Goal: Information Seeking & Learning: Check status

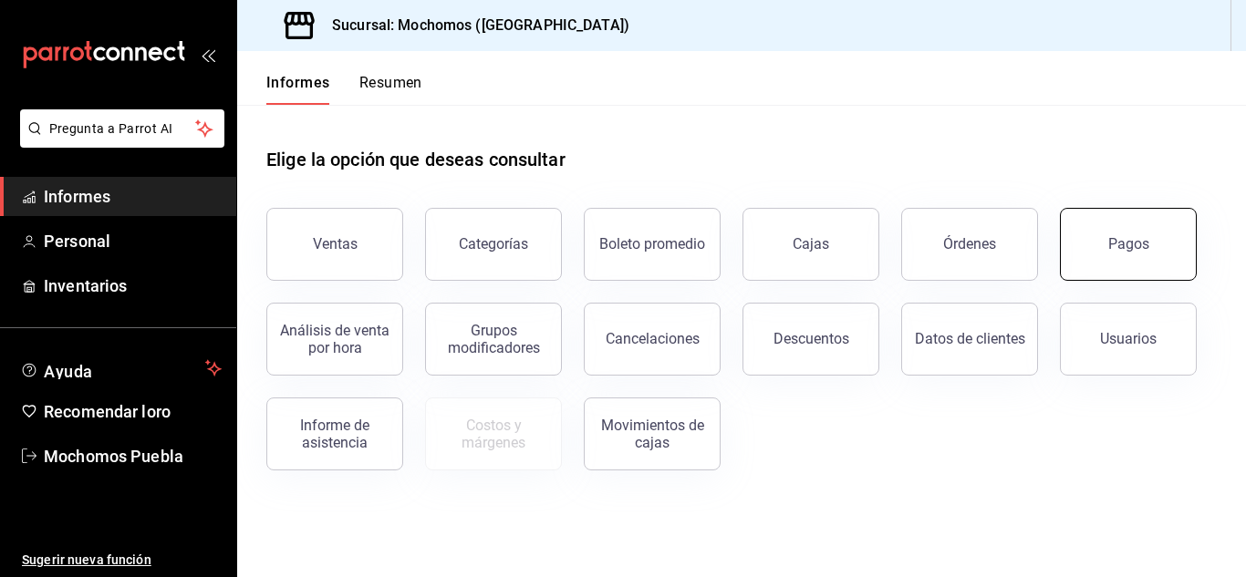
click at [1154, 257] on button "Pagos" at bounding box center [1128, 244] width 137 height 73
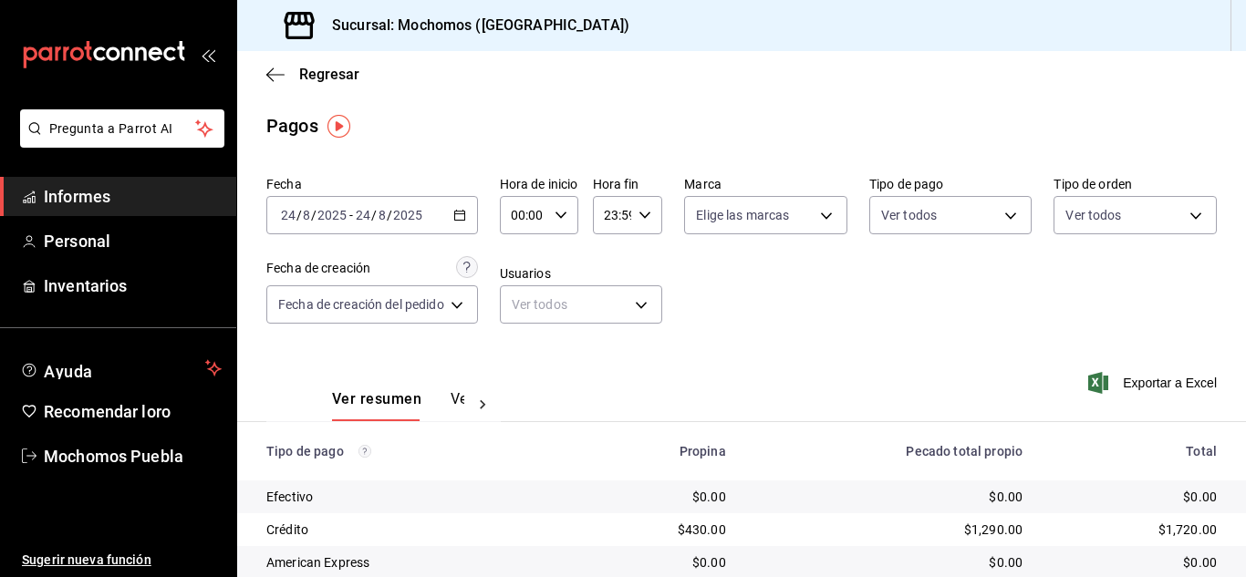
click at [454, 212] on div "[DATE] [DATE] - [DATE] [DATE]" at bounding box center [372, 215] width 212 height 38
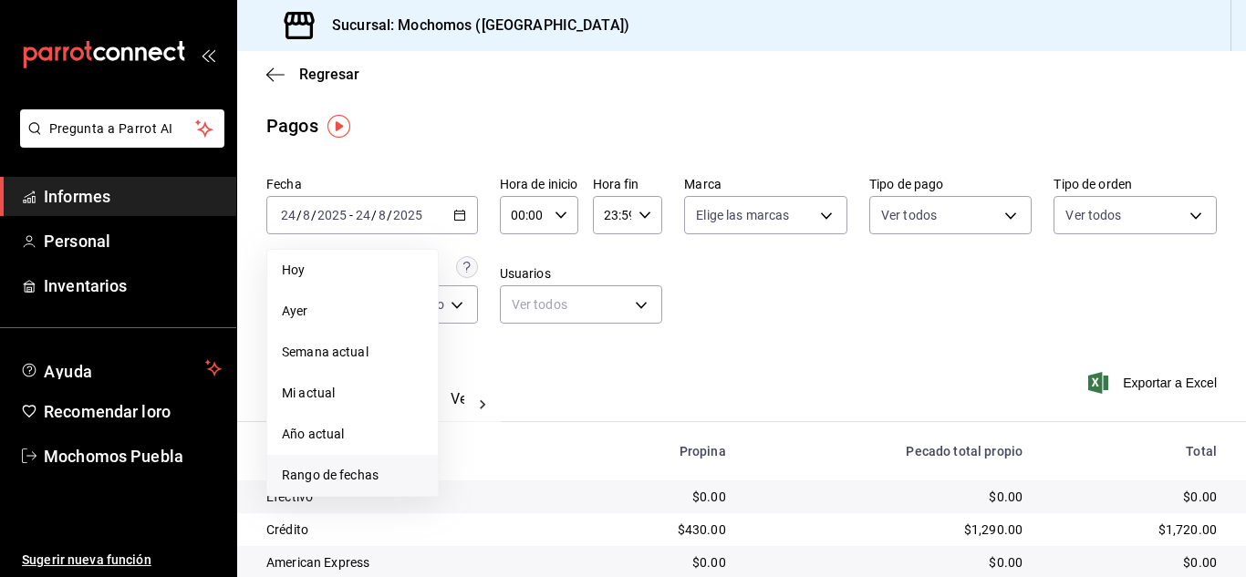
click at [373, 471] on font "Rango de fechas" at bounding box center [330, 475] width 97 height 15
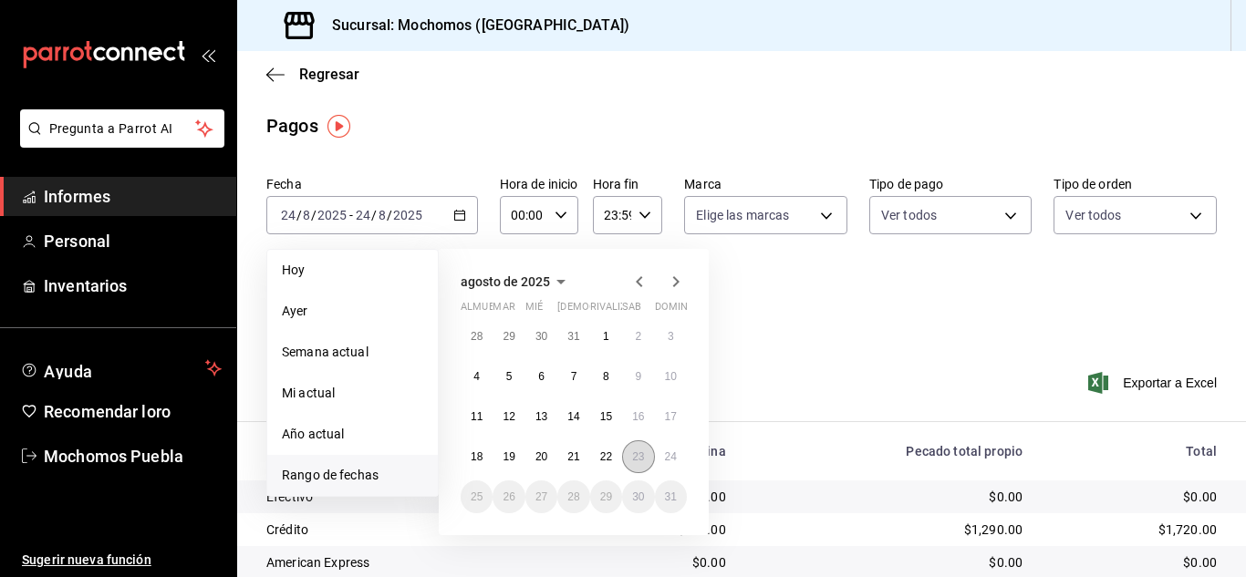
click at [631, 453] on button "23" at bounding box center [638, 456] width 32 height 33
click at [675, 451] on button "24" at bounding box center [671, 456] width 32 height 33
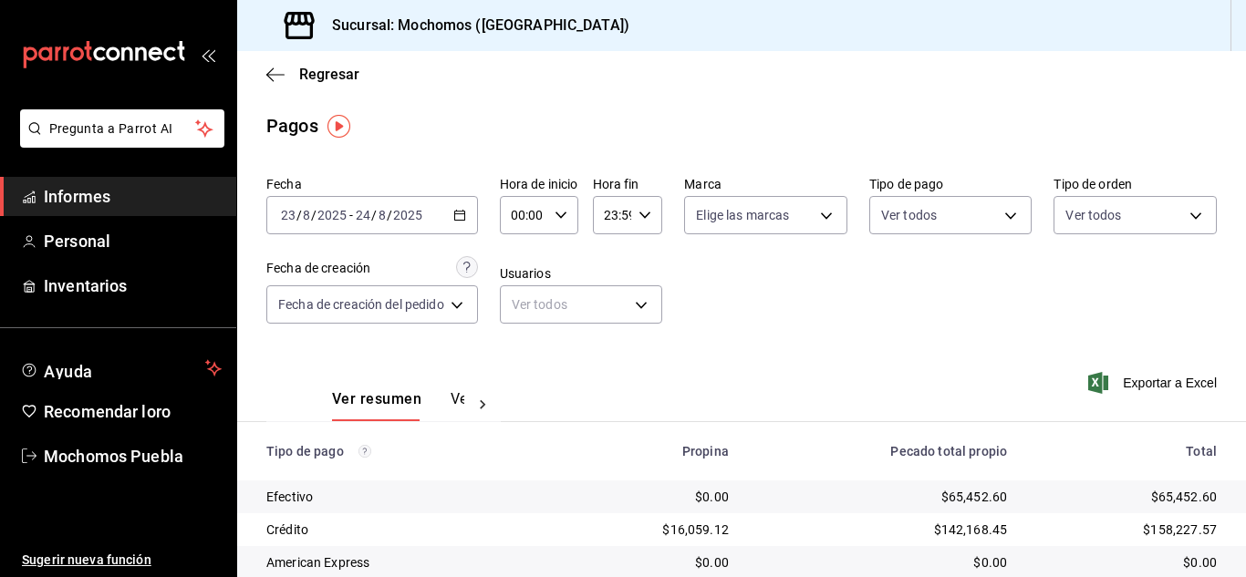
click at [560, 212] on icon "button" at bounding box center [560, 215] width 13 height 13
click at [522, 338] on font "08" at bounding box center [522, 338] width 15 height 15
type input "08:00"
click at [522, 334] on font "08" at bounding box center [522, 338] width 15 height 15
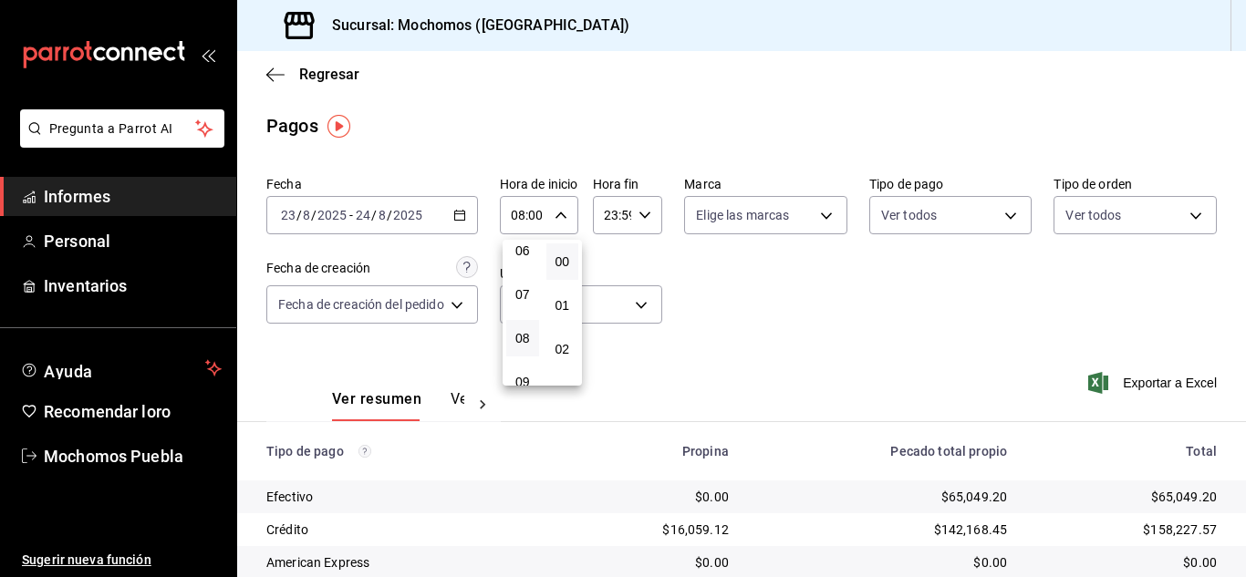
click at [825, 317] on div at bounding box center [623, 288] width 1246 height 577
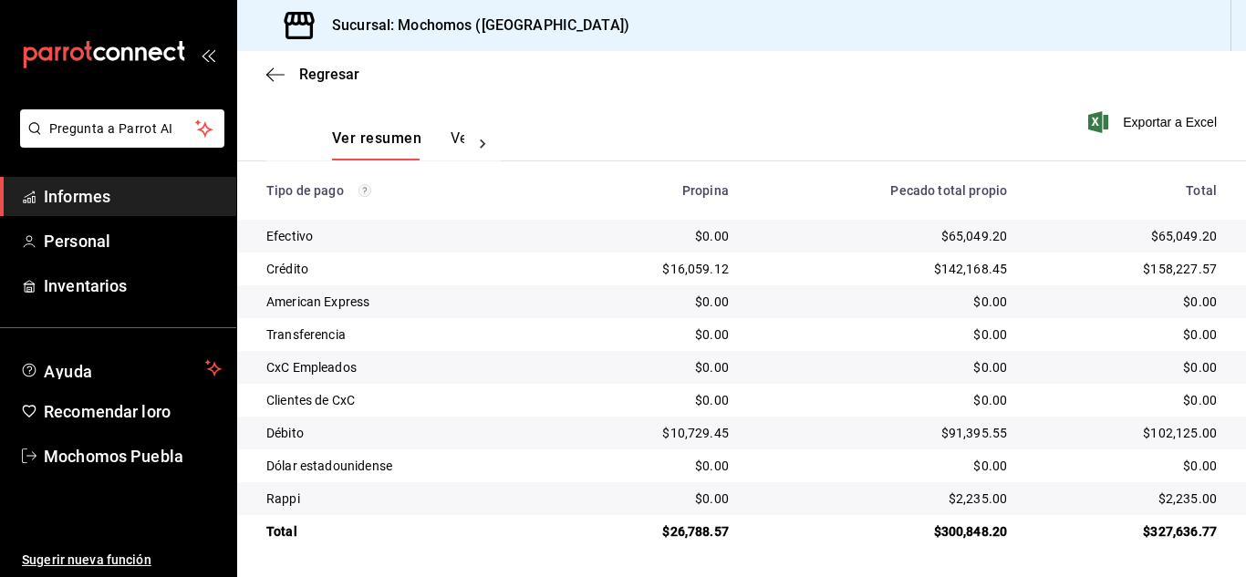
scroll to position [262, 0]
click at [112, 194] on span "Informes" at bounding box center [133, 196] width 178 height 25
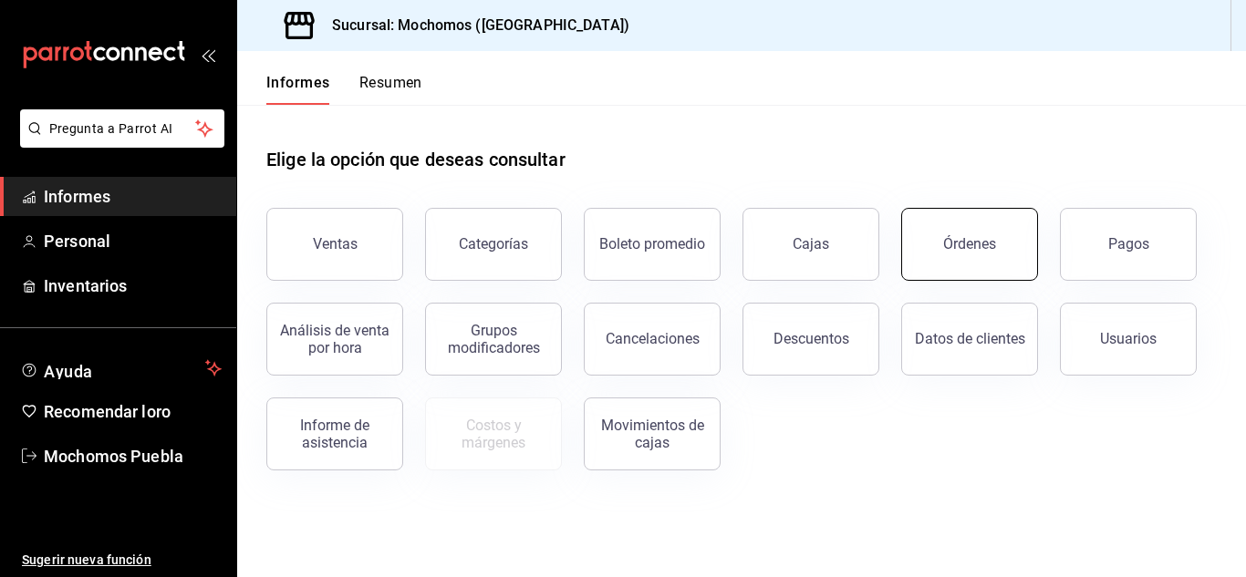
click at [987, 257] on button "Órdenes" at bounding box center [969, 244] width 137 height 73
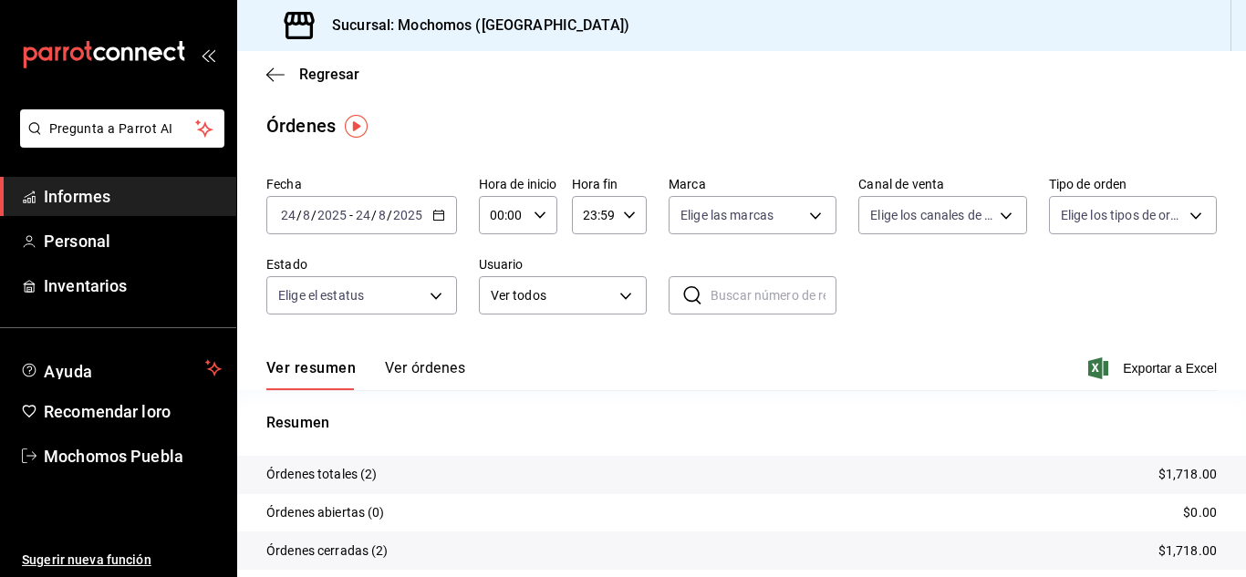
click at [436, 215] on icon "button" at bounding box center [438, 215] width 13 height 13
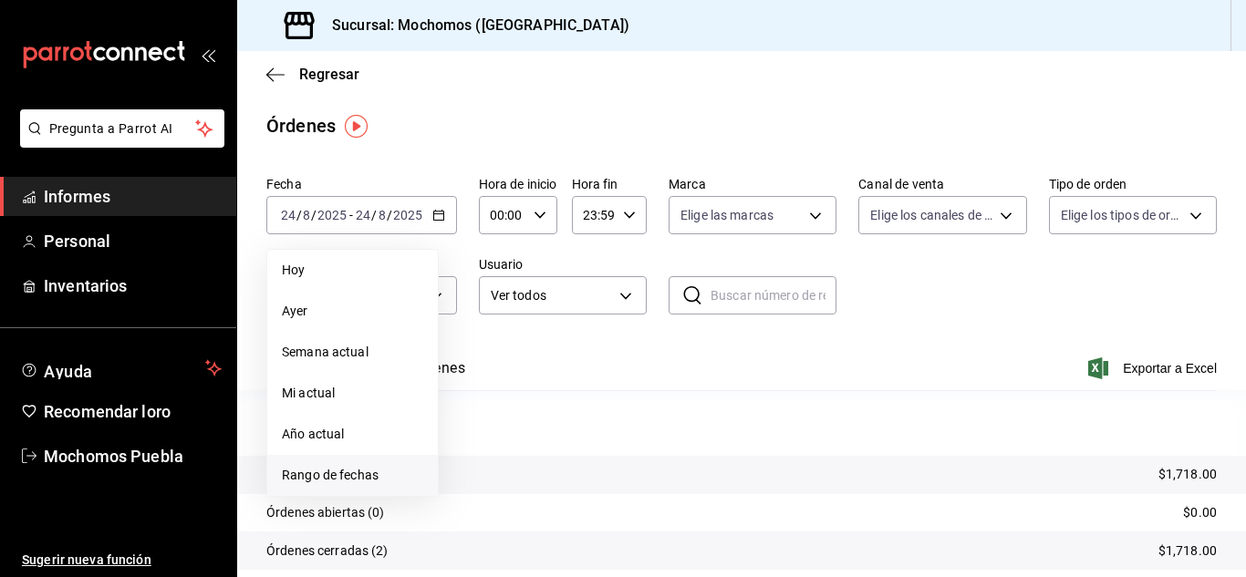
click at [337, 476] on font "Rango de fechas" at bounding box center [330, 475] width 97 height 15
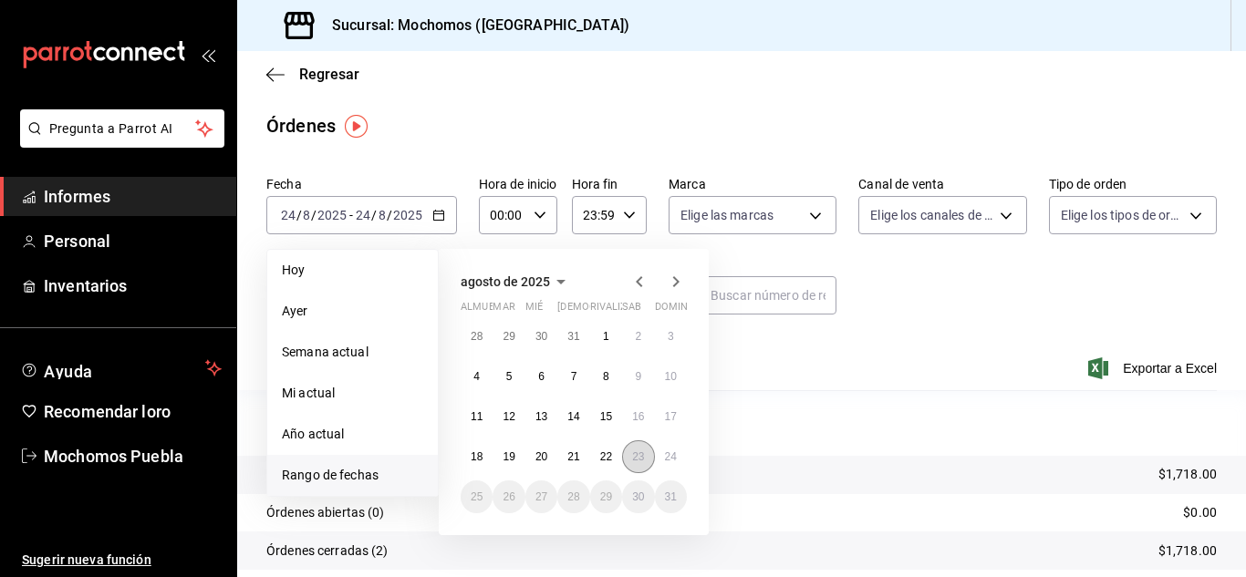
click at [641, 460] on font "23" at bounding box center [638, 456] width 12 height 13
click at [662, 460] on button "24" at bounding box center [671, 456] width 32 height 33
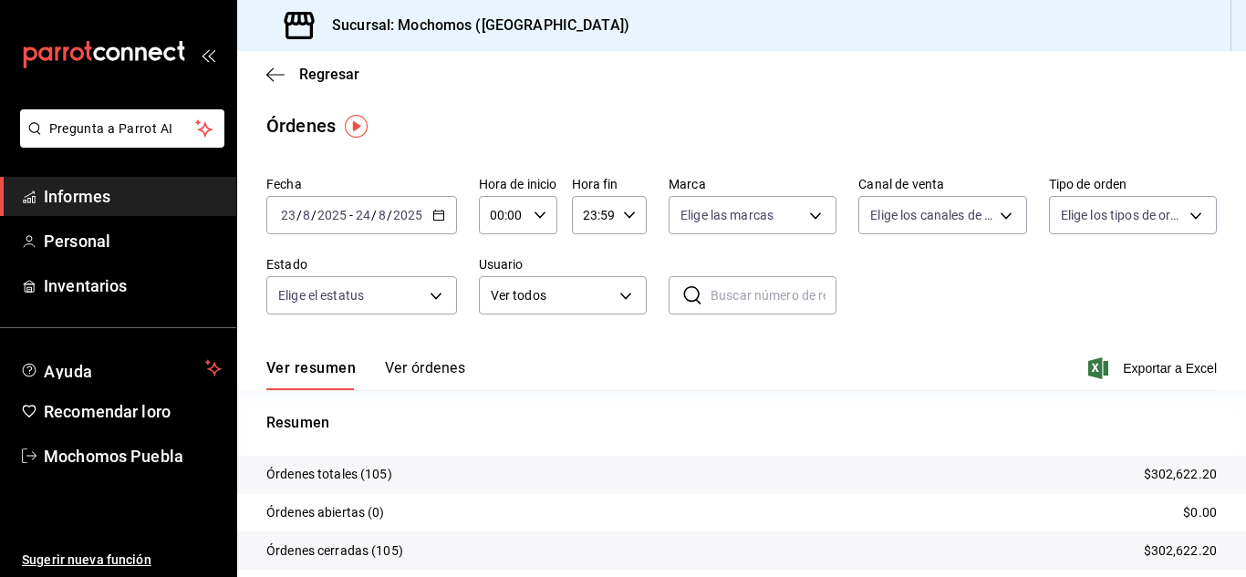
click at [532, 215] on div "00:00 Hora de inicio" at bounding box center [518, 215] width 78 height 38
click at [501, 339] on font "04" at bounding box center [498, 345] width 15 height 15
type input "04:00"
click at [1121, 367] on div at bounding box center [623, 288] width 1246 height 577
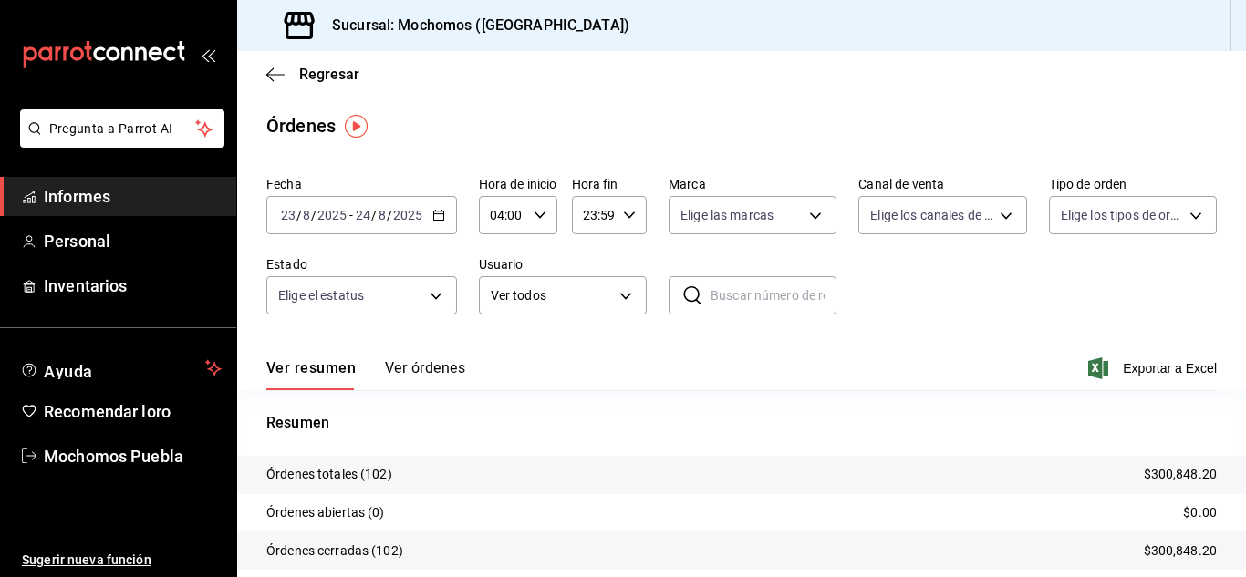
click at [1122, 367] on font "Exportar a Excel" at bounding box center [1169, 368] width 94 height 15
click at [93, 195] on font "Informes" at bounding box center [77, 196] width 67 height 19
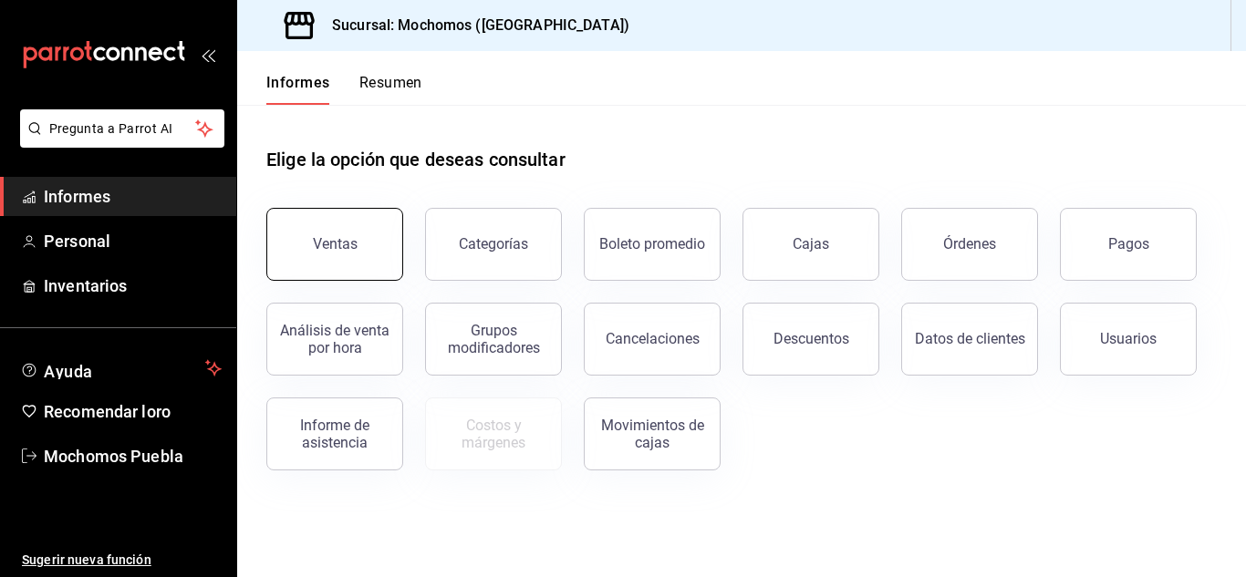
click at [313, 225] on button "Ventas" at bounding box center [334, 244] width 137 height 73
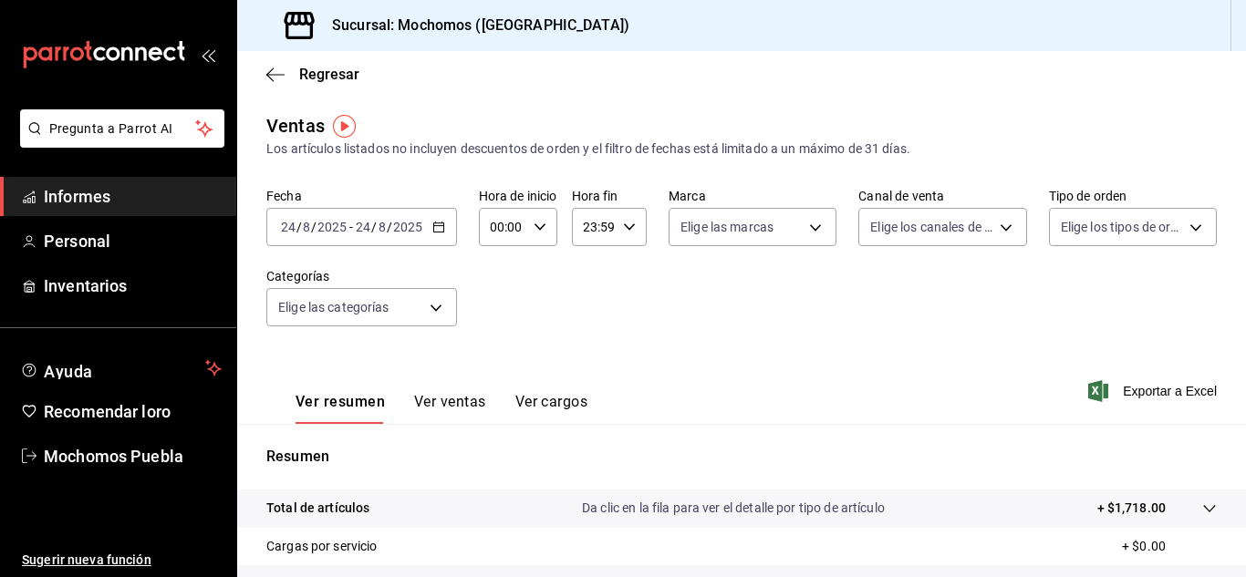
click at [132, 200] on span "Informes" at bounding box center [133, 196] width 178 height 25
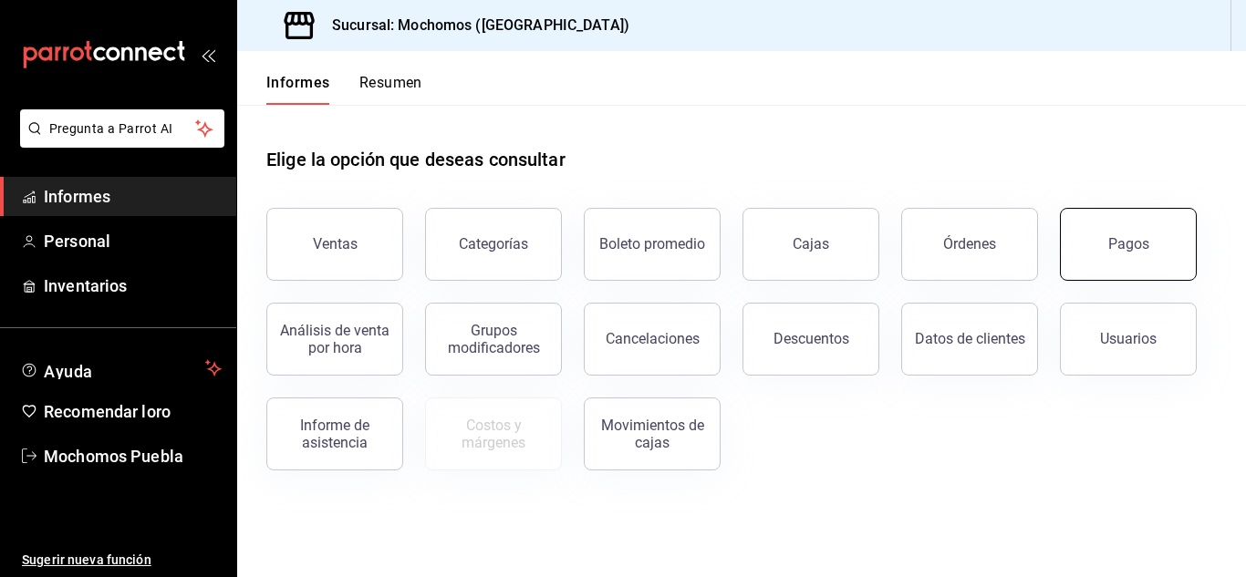
click at [1107, 251] on button "Pagos" at bounding box center [1128, 244] width 137 height 73
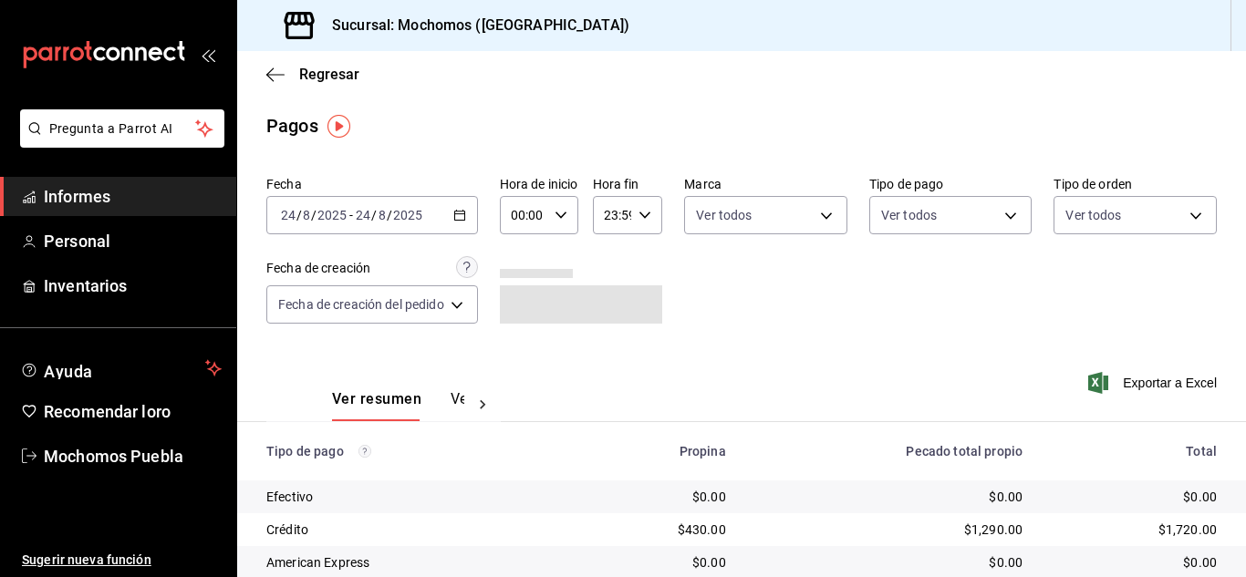
click at [464, 212] on \(Stroke\) "button" at bounding box center [459, 216] width 11 height 10
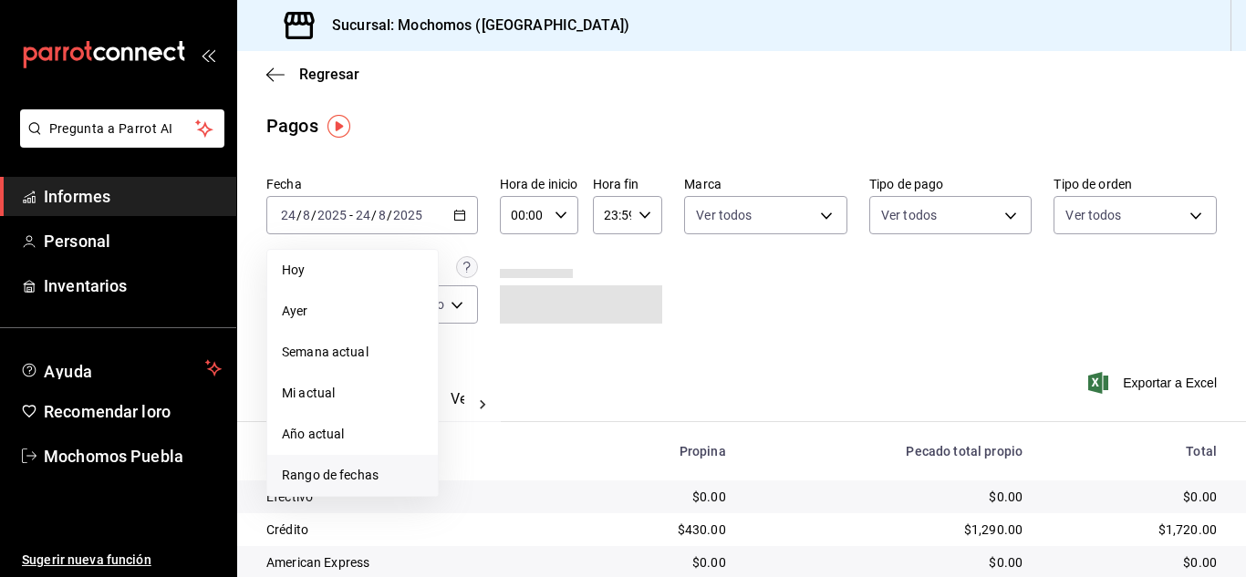
click at [344, 478] on font "Rango de fechas" at bounding box center [330, 475] width 97 height 15
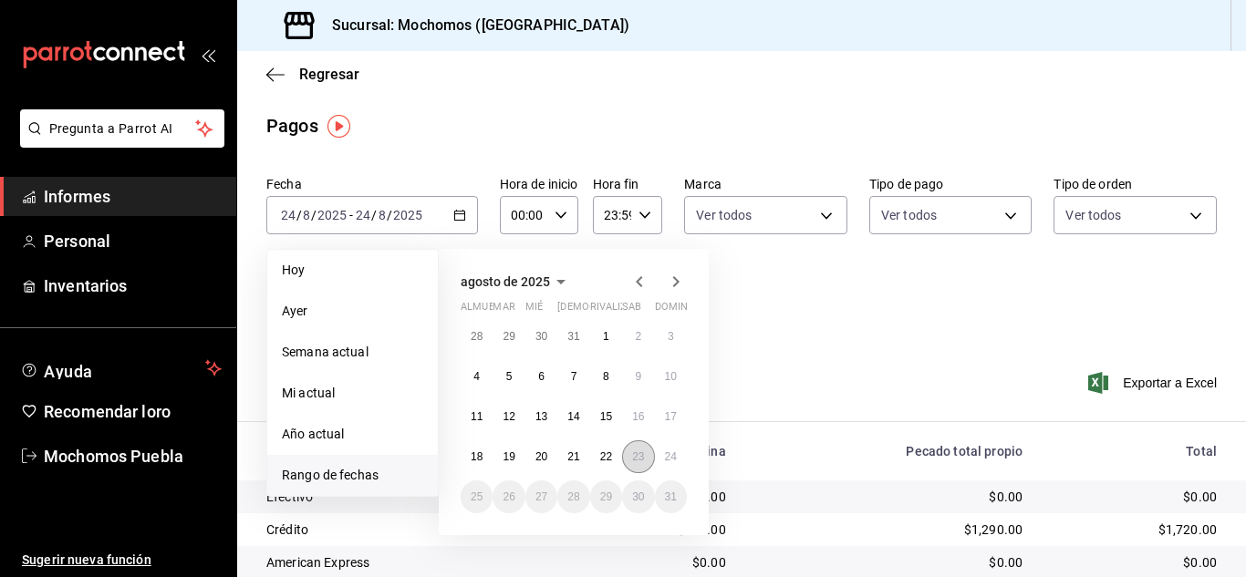
click at [641, 458] on font "23" at bounding box center [638, 456] width 12 height 13
click at [668, 453] on font "24" at bounding box center [671, 456] width 12 height 13
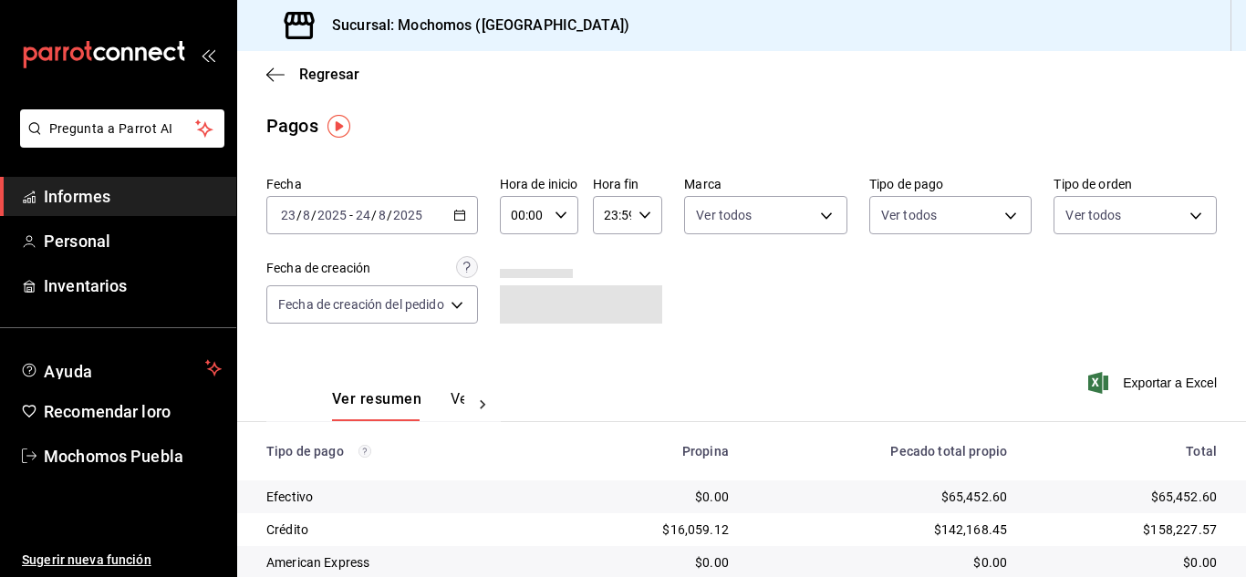
click at [563, 208] on div "00:00 Hora de inicio" at bounding box center [539, 215] width 78 height 38
click at [528, 339] on font "04" at bounding box center [522, 345] width 15 height 15
type input "04:00"
drag, startPoint x: 1237, startPoint y: 270, endPoint x: 1244, endPoint y: 337, distance: 67.8
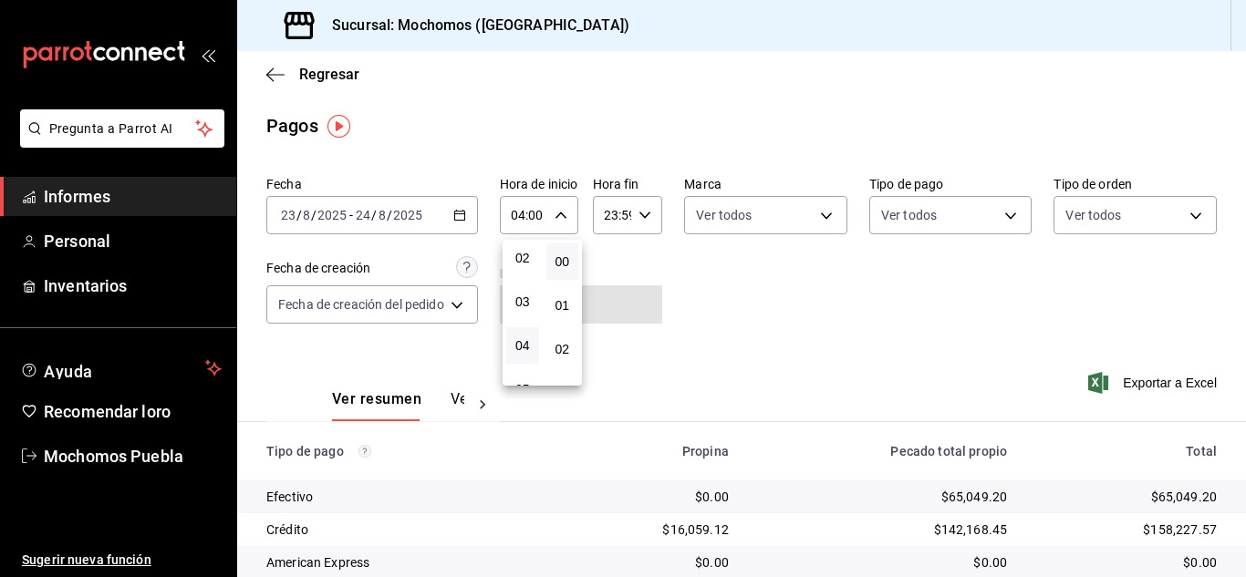
click at [1245, 337] on div at bounding box center [623, 288] width 1246 height 577
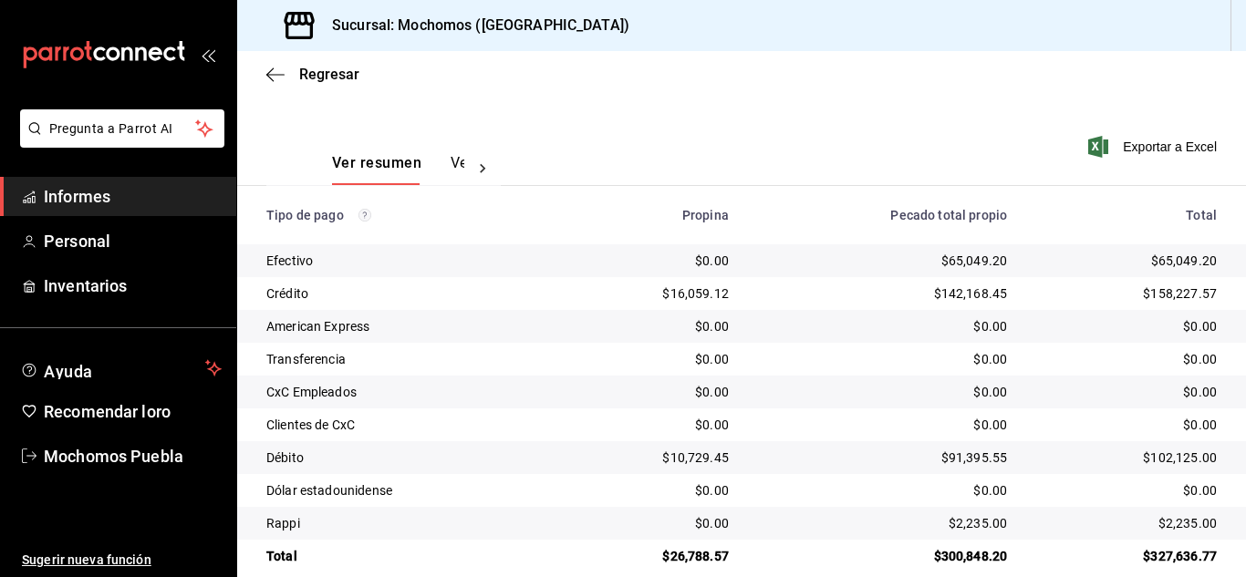
scroll to position [262, 0]
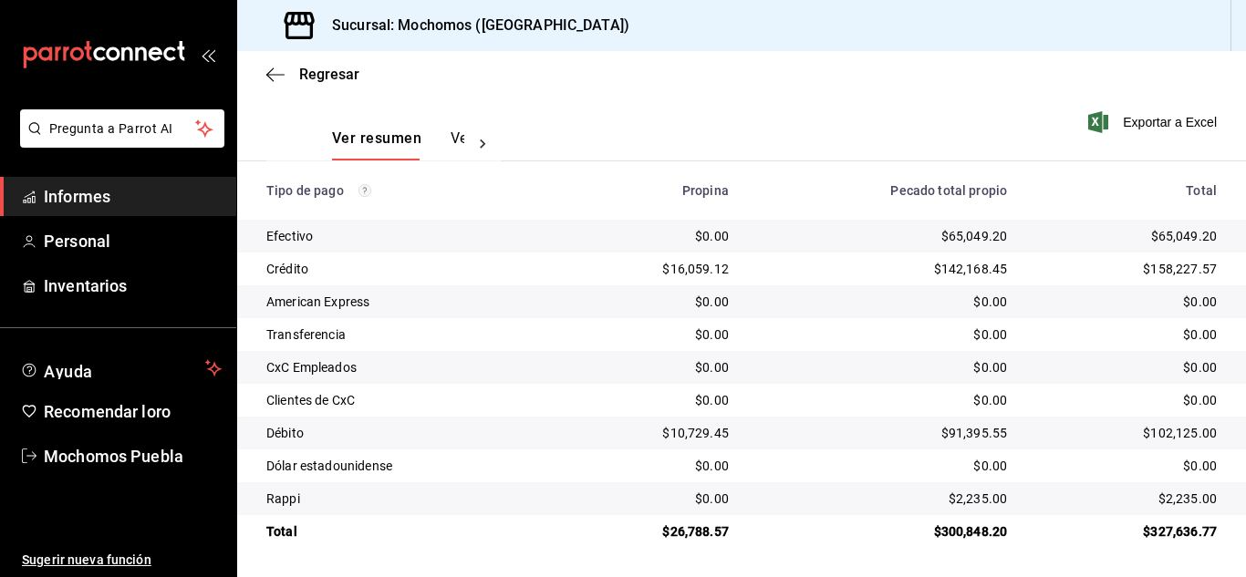
click at [153, 195] on span "Informes" at bounding box center [133, 196] width 178 height 25
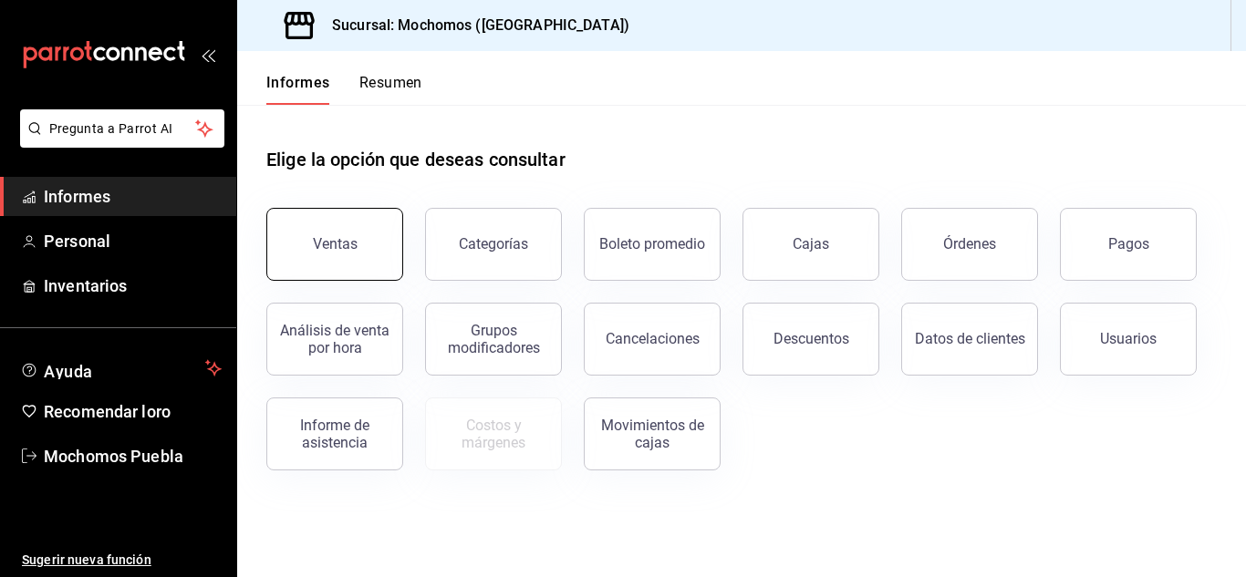
click at [301, 223] on button "Ventas" at bounding box center [334, 244] width 137 height 73
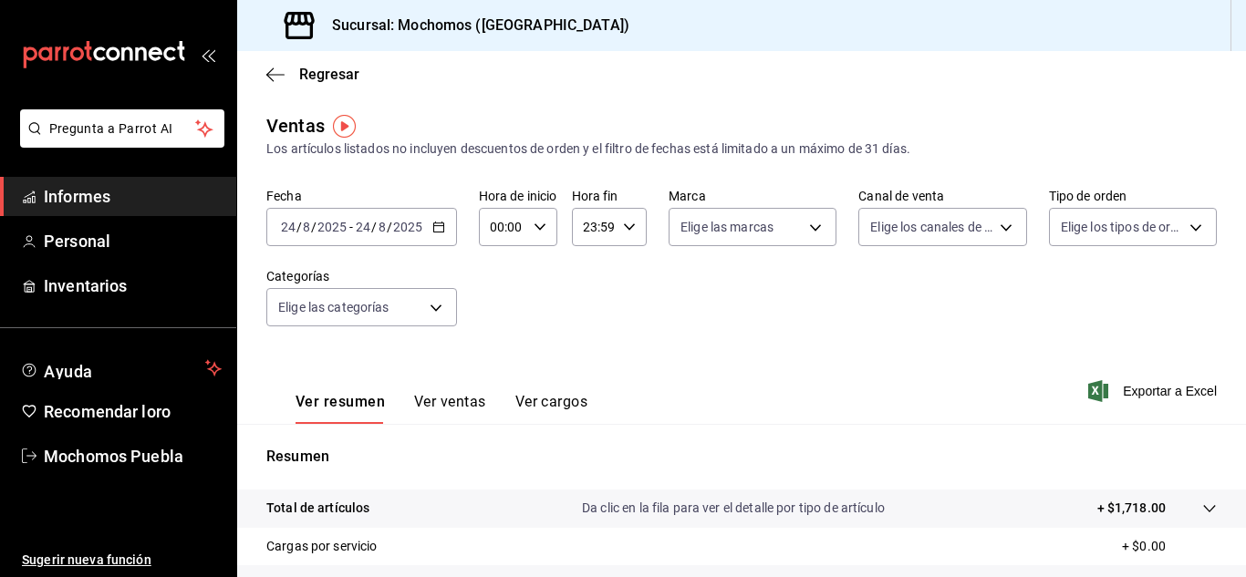
click at [438, 230] on icon "button" at bounding box center [438, 227] width 13 height 13
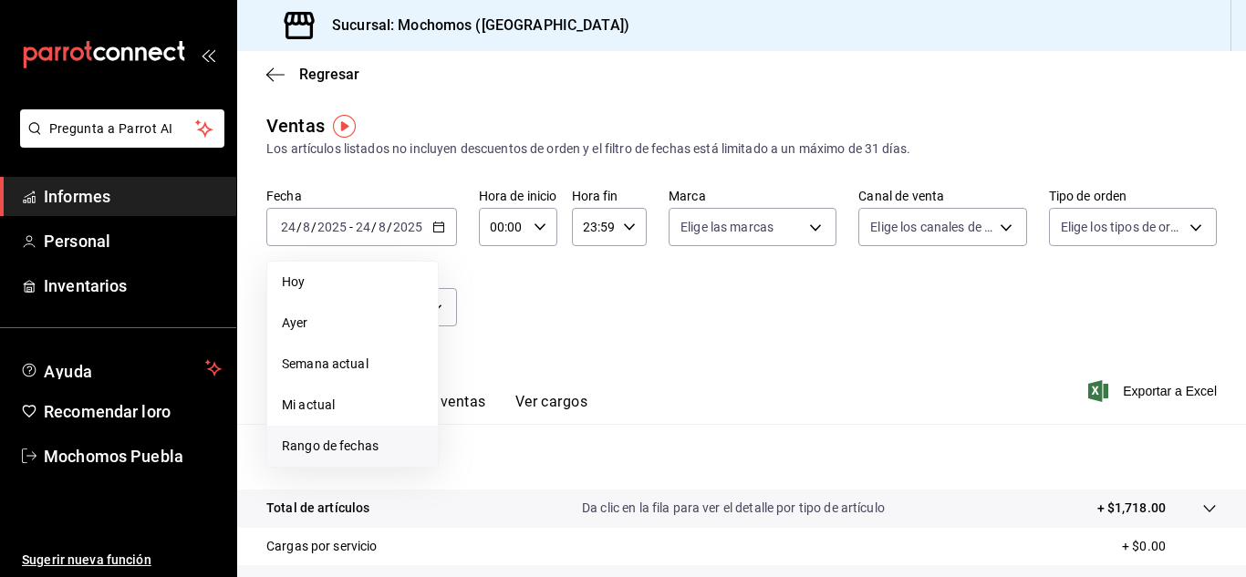
click at [355, 443] on font "Rango de fechas" at bounding box center [330, 446] width 97 height 15
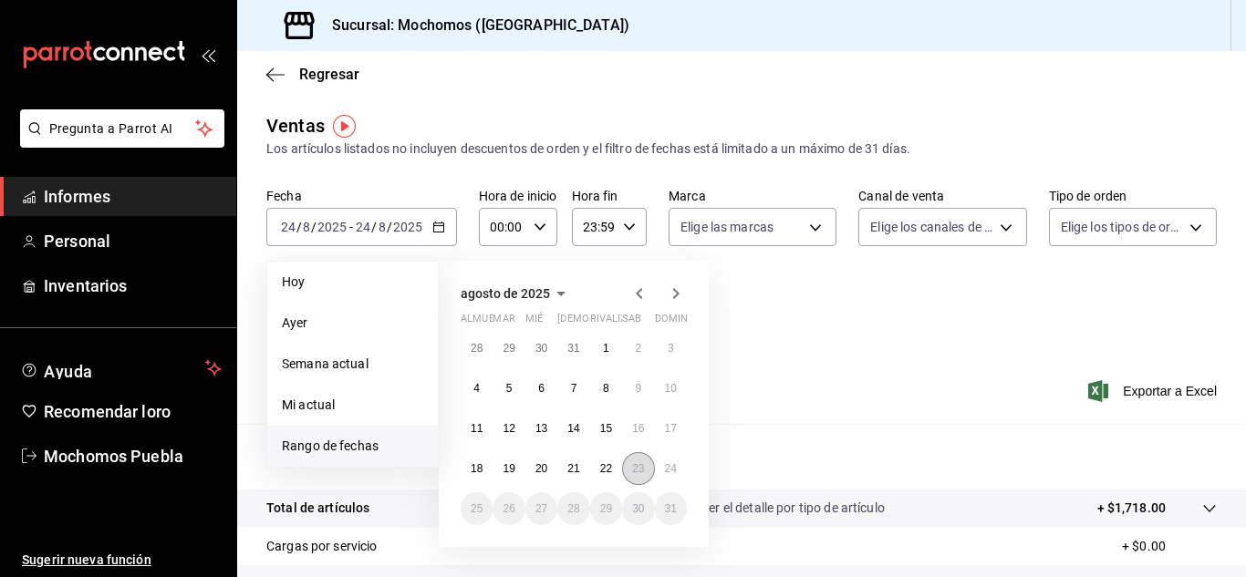
click at [639, 475] on button "23" at bounding box center [638, 468] width 32 height 33
click at [677, 468] on button "24" at bounding box center [671, 468] width 32 height 33
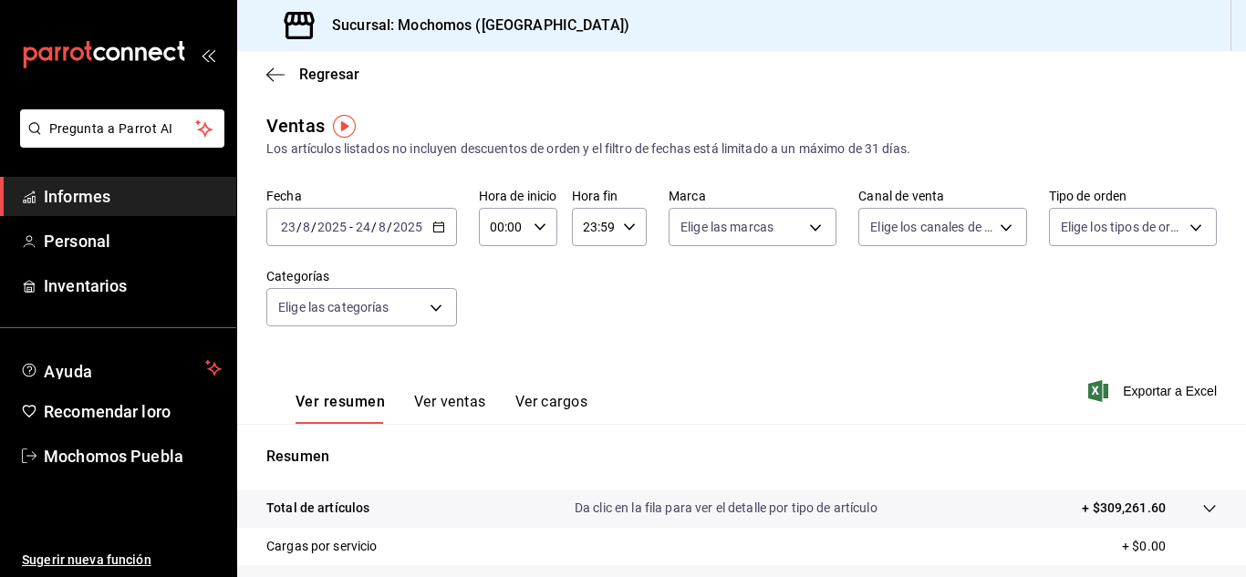
click at [540, 222] on icon "button" at bounding box center [539, 227] width 13 height 13
click at [495, 270] on font "04" at bounding box center [498, 266] width 15 height 15
type input "04:00"
click at [1138, 388] on div at bounding box center [623, 288] width 1246 height 577
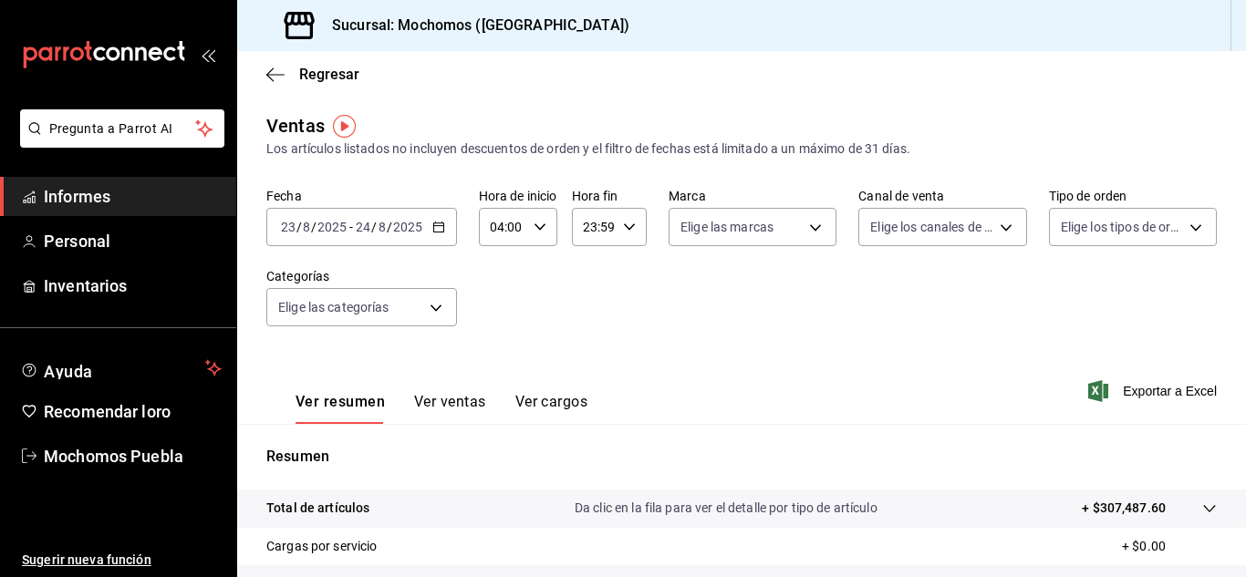
click at [1138, 388] on font "Exportar a Excel" at bounding box center [1169, 391] width 94 height 15
click at [126, 191] on span "Informes" at bounding box center [133, 196] width 178 height 25
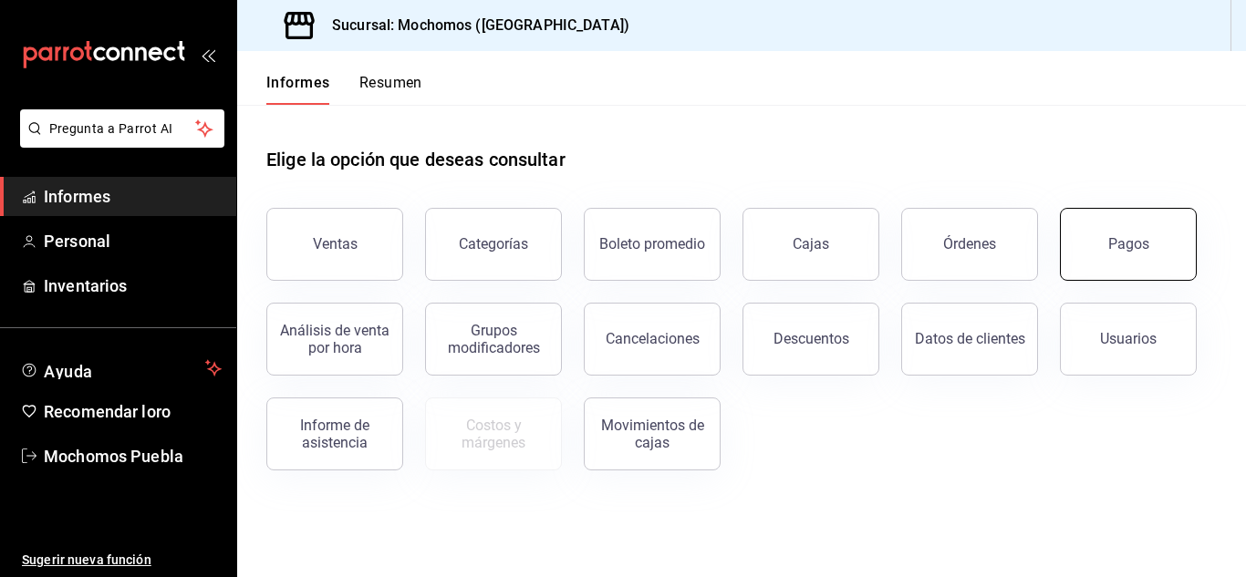
click at [1154, 263] on button "Pagos" at bounding box center [1128, 244] width 137 height 73
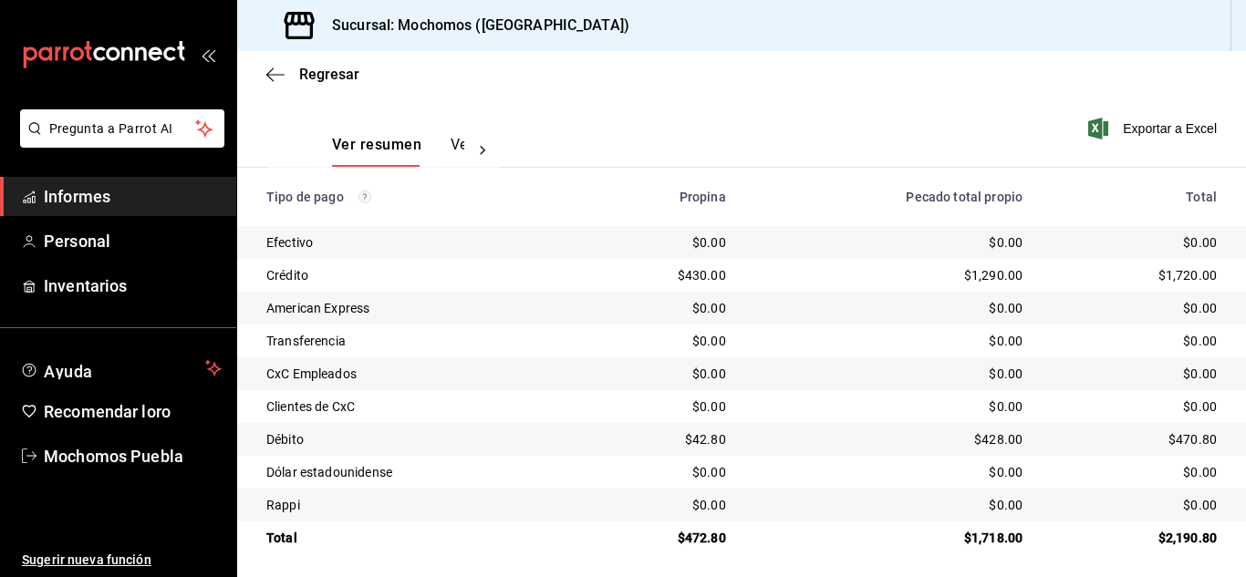
scroll to position [262, 0]
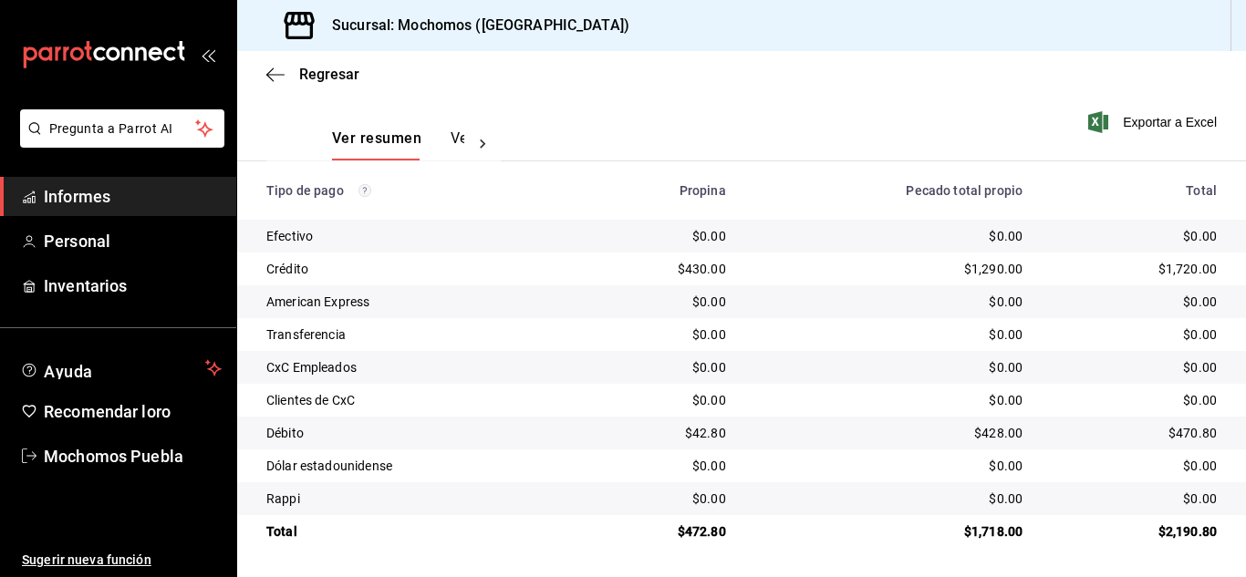
click at [80, 190] on font "Informes" at bounding box center [77, 196] width 67 height 19
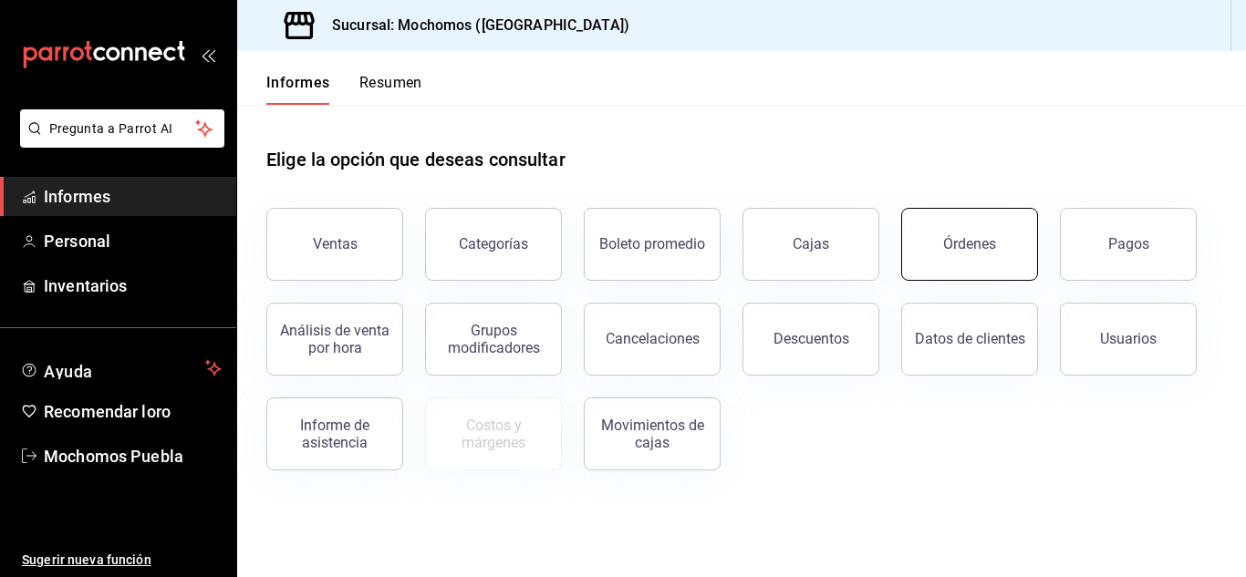
click at [983, 274] on button "Órdenes" at bounding box center [969, 244] width 137 height 73
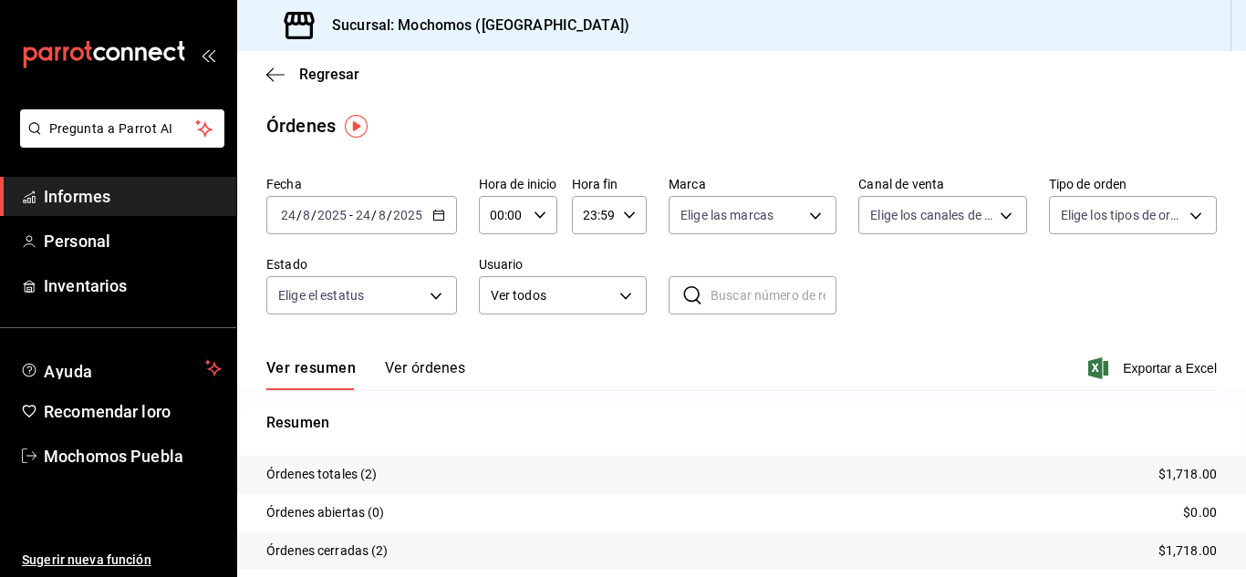
click at [436, 212] on \(Stroke\) "button" at bounding box center [438, 216] width 11 height 10
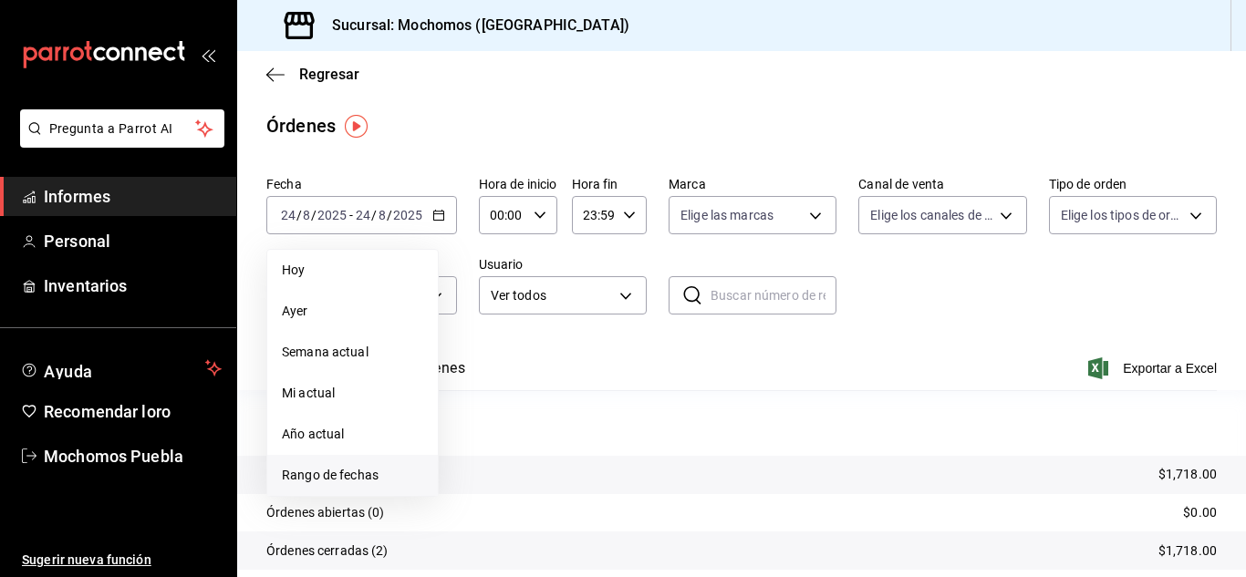
click at [363, 477] on font "Rango de fechas" at bounding box center [330, 475] width 97 height 15
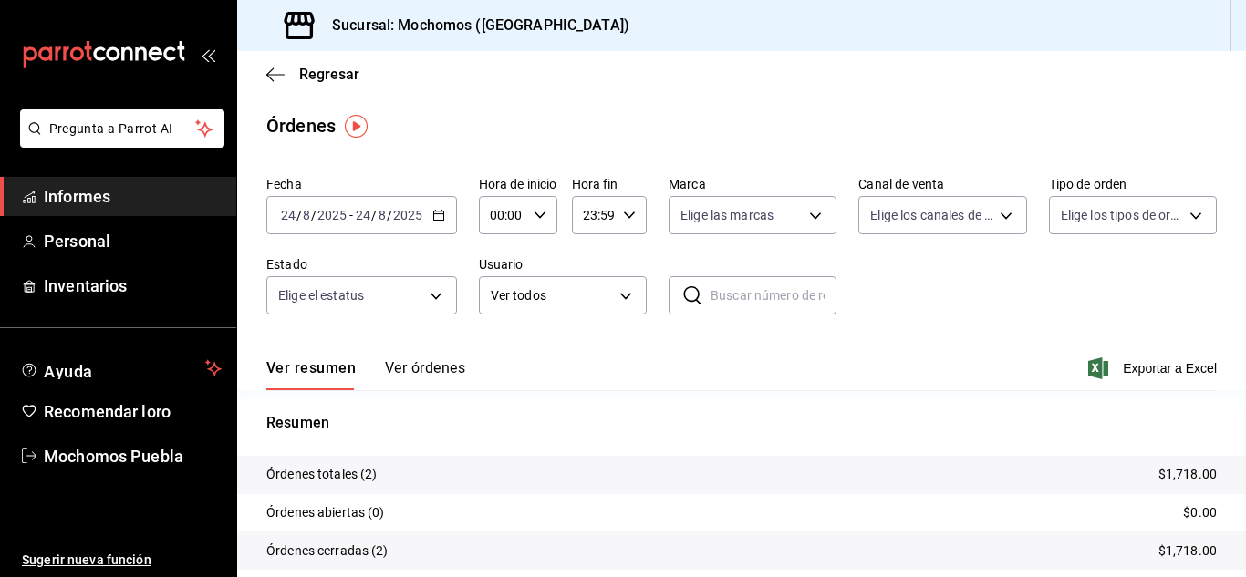
click at [133, 195] on span "Informes" at bounding box center [133, 196] width 178 height 25
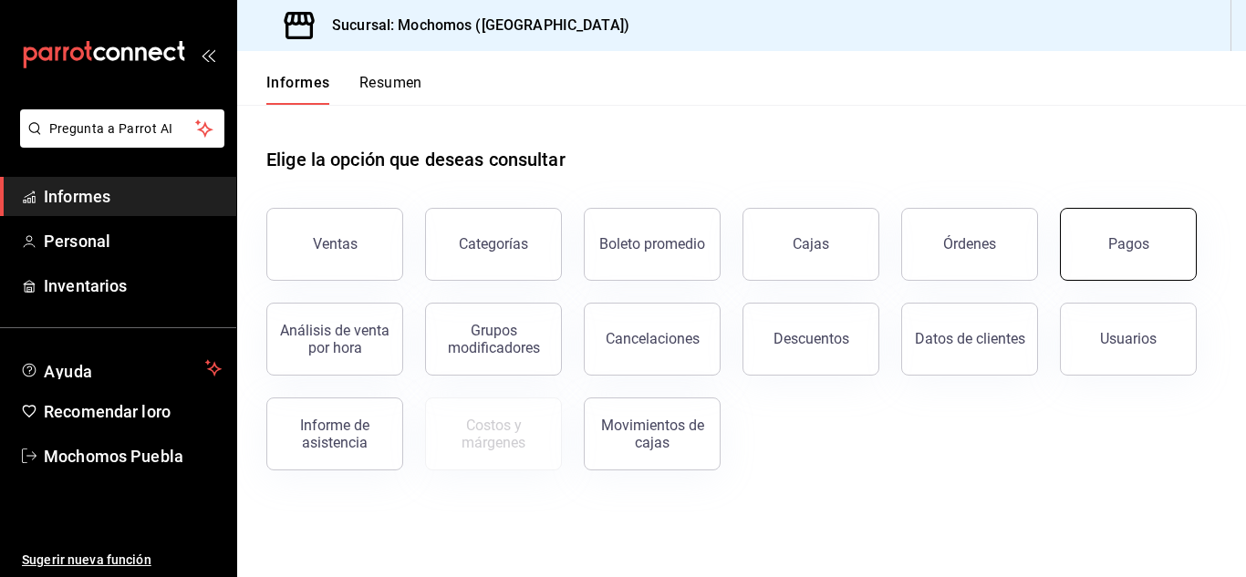
click at [1111, 265] on button "Pagos" at bounding box center [1128, 244] width 137 height 73
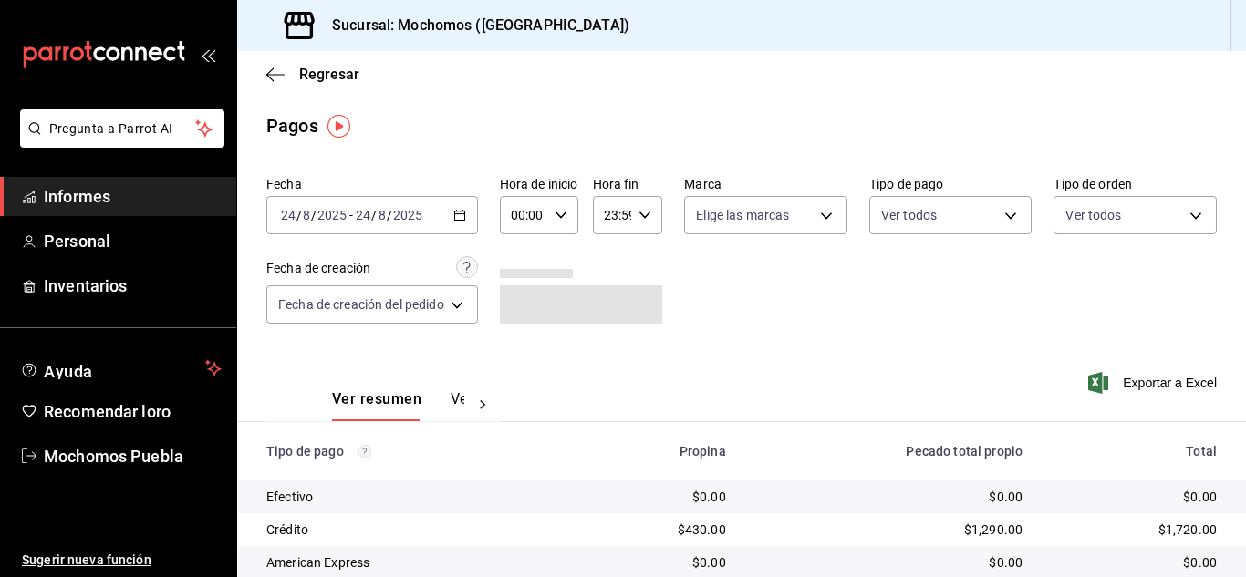
click at [460, 217] on icon "button" at bounding box center [459, 215] width 13 height 13
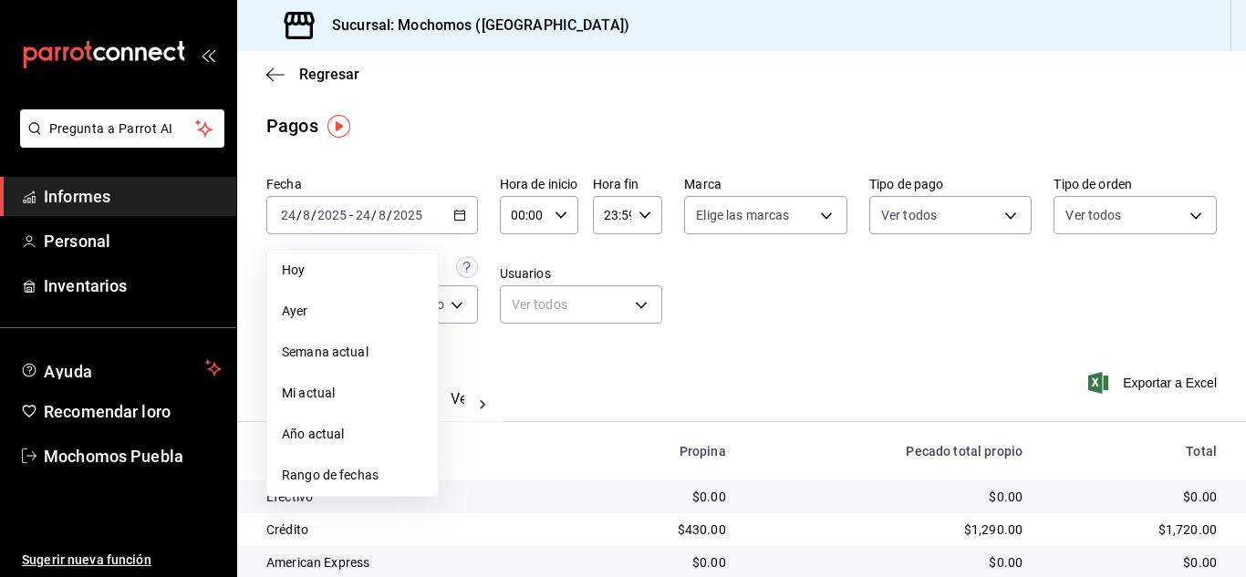
click at [361, 471] on font "Rango de fechas" at bounding box center [330, 475] width 97 height 15
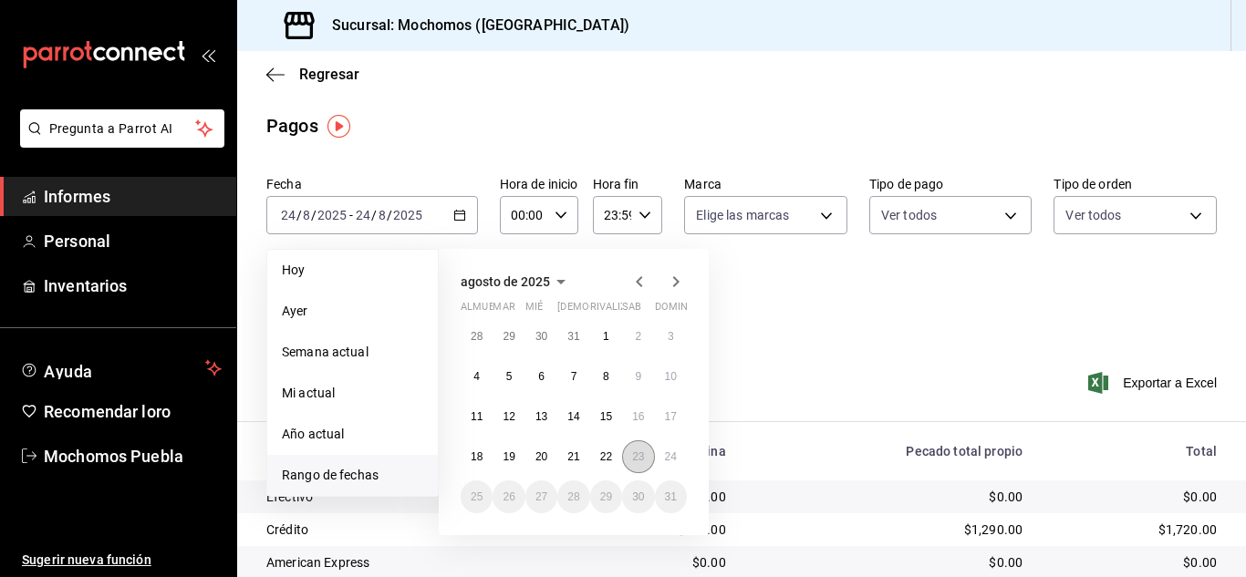
click at [647, 460] on button "23" at bounding box center [638, 456] width 32 height 33
click at [669, 456] on font "24" at bounding box center [671, 456] width 12 height 13
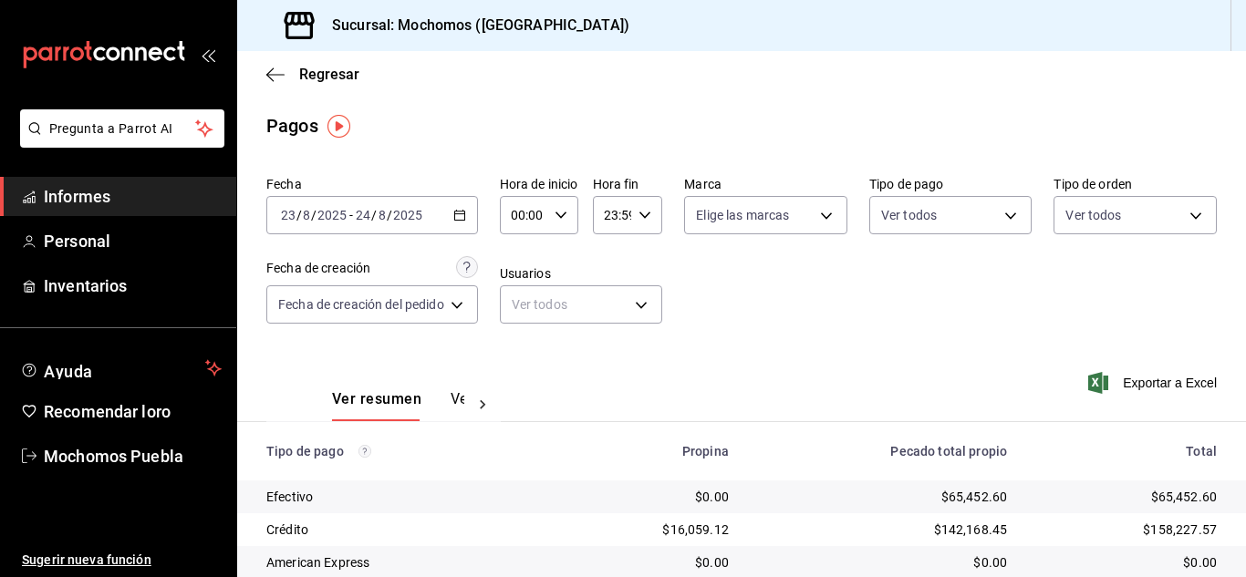
click at [575, 207] on div "00:00 Hora de inicio" at bounding box center [539, 215] width 78 height 38
click at [524, 246] on button "04" at bounding box center [522, 254] width 33 height 36
type input "04:00"
drag, startPoint x: 1239, startPoint y: 336, endPoint x: 1245, endPoint y: 405, distance: 69.5
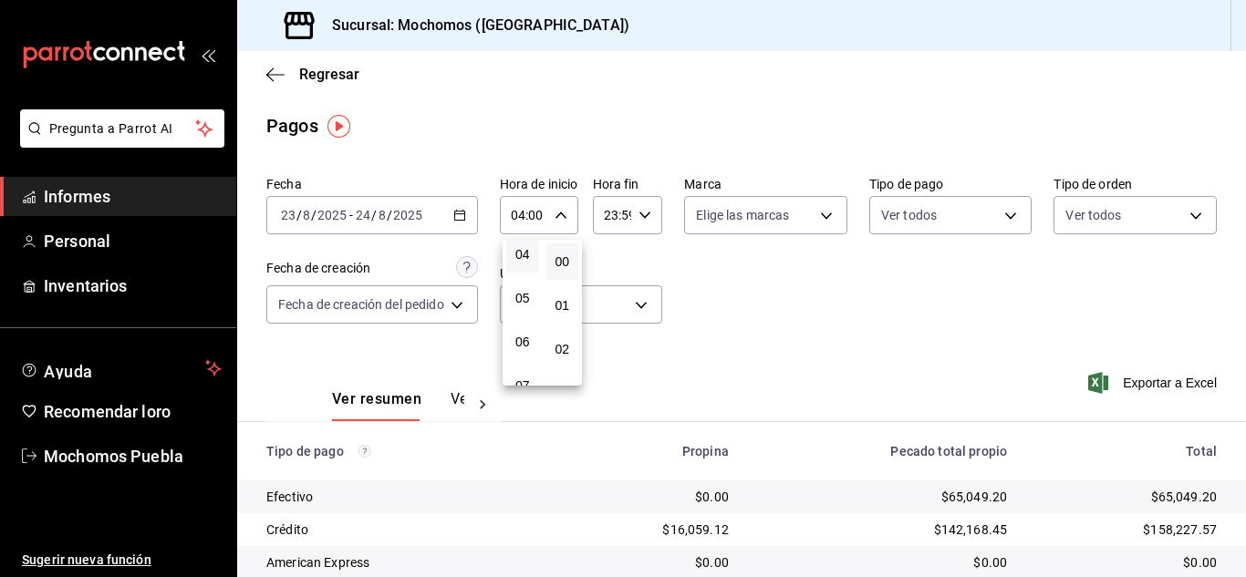
click at [1245, 405] on div at bounding box center [623, 288] width 1246 height 577
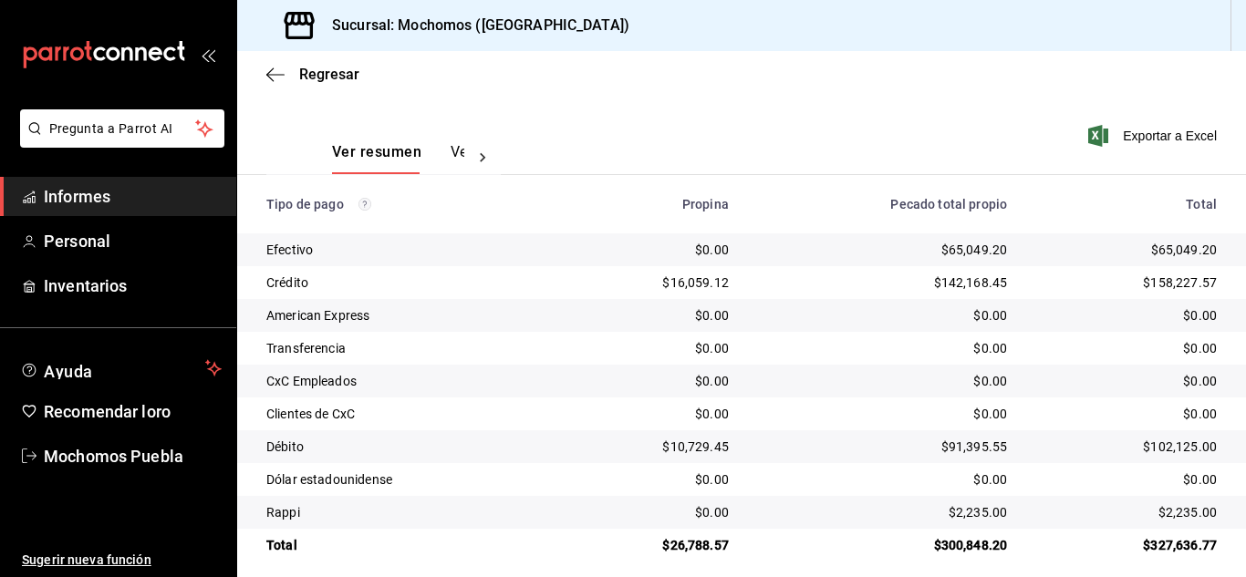
scroll to position [262, 0]
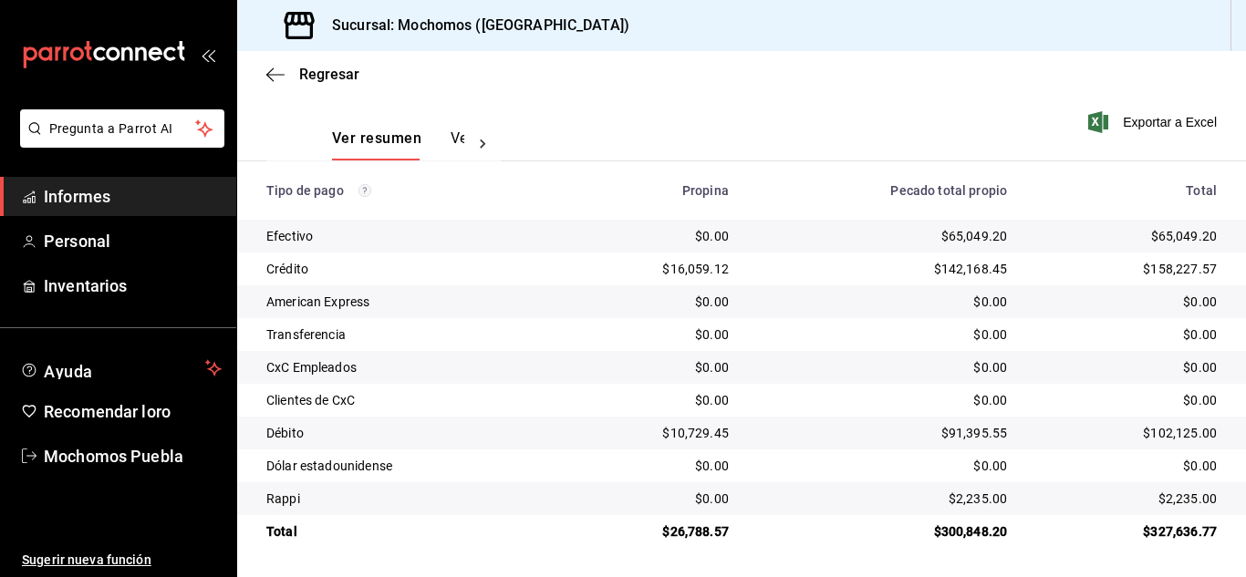
click at [92, 196] on font "Informes" at bounding box center [77, 196] width 67 height 19
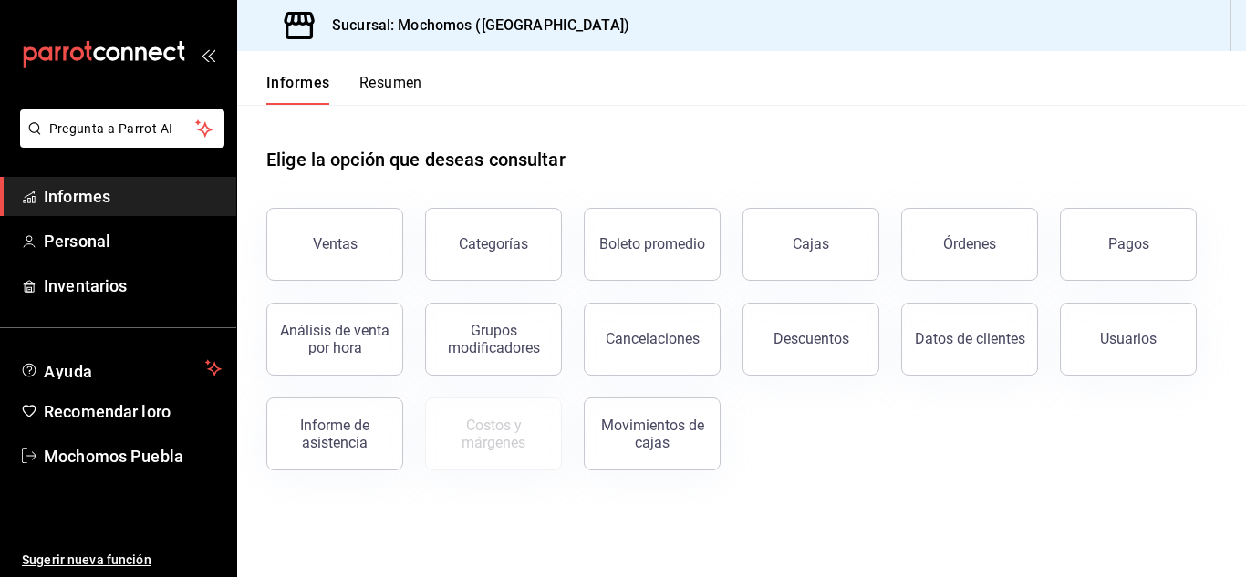
click at [833, 363] on button "Descuentos" at bounding box center [810, 339] width 137 height 73
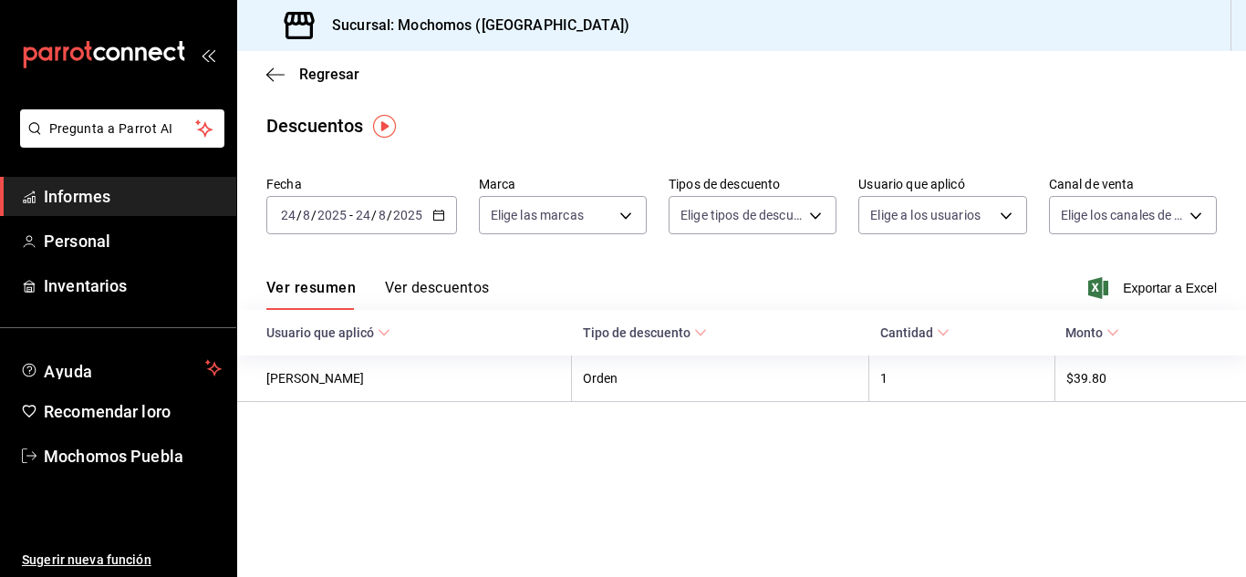
click at [439, 211] on icon "button" at bounding box center [438, 215] width 13 height 13
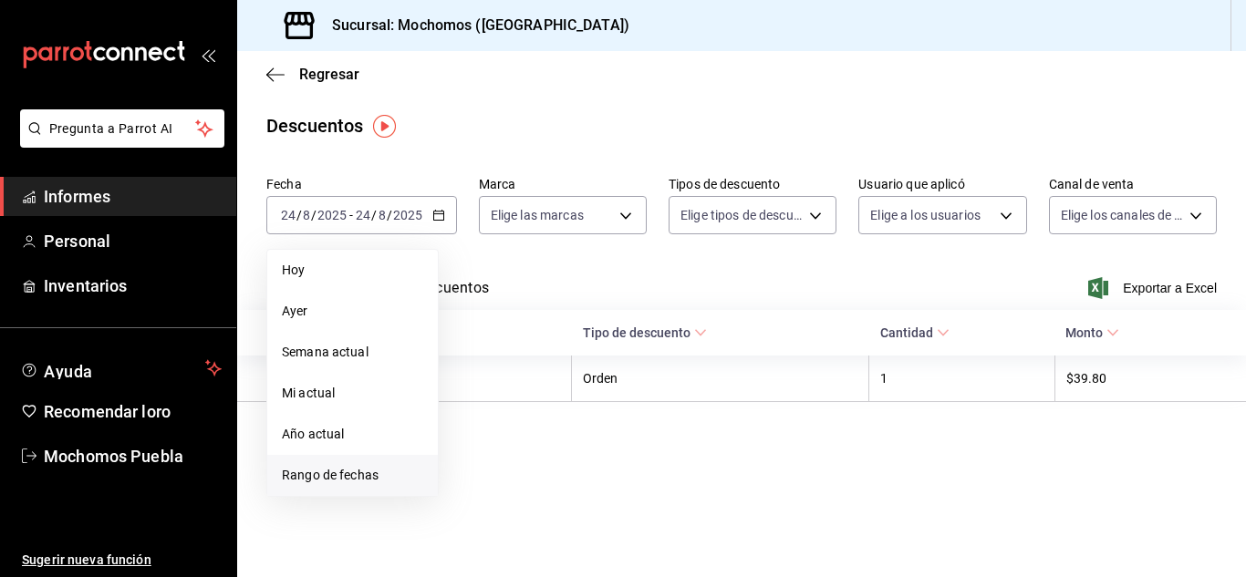
click at [341, 468] on font "Rango de fechas" at bounding box center [330, 475] width 97 height 15
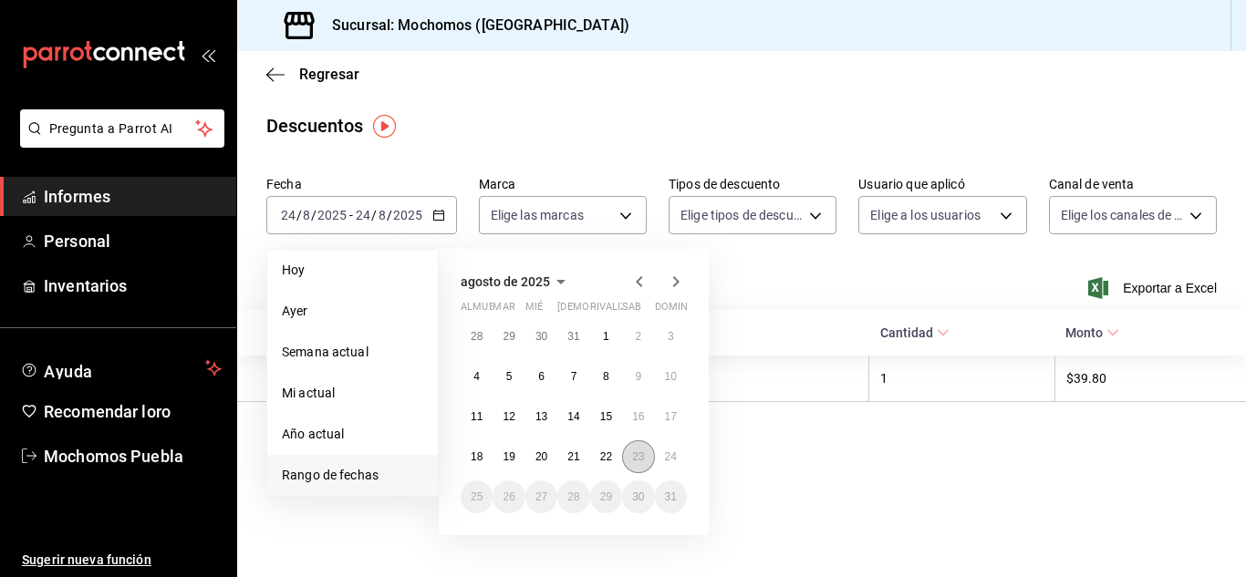
click at [646, 455] on button "23" at bounding box center [638, 456] width 32 height 33
click at [665, 452] on font "24" at bounding box center [671, 456] width 12 height 13
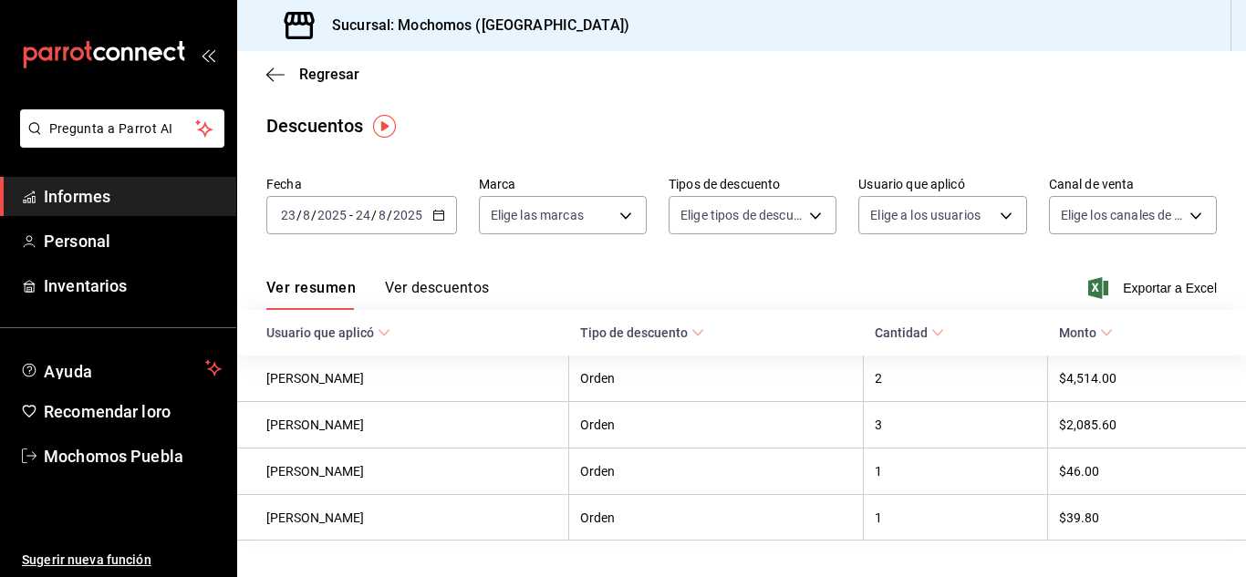
click at [419, 283] on font "Ver descuentos" at bounding box center [437, 287] width 104 height 17
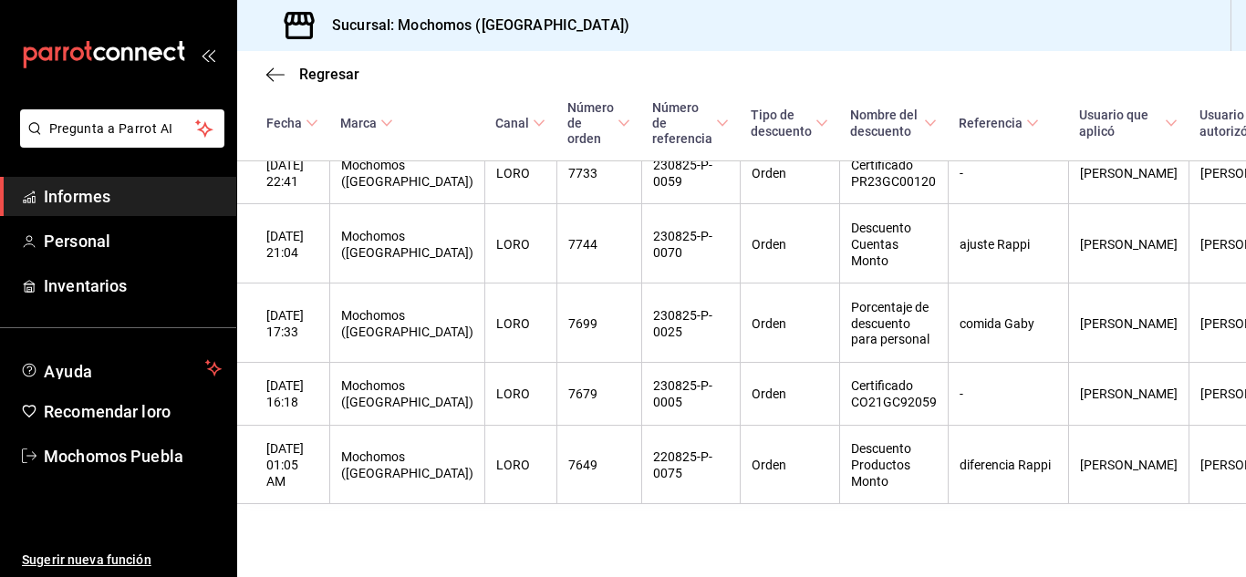
scroll to position [556, 0]
